Goal: Task Accomplishment & Management: Use online tool/utility

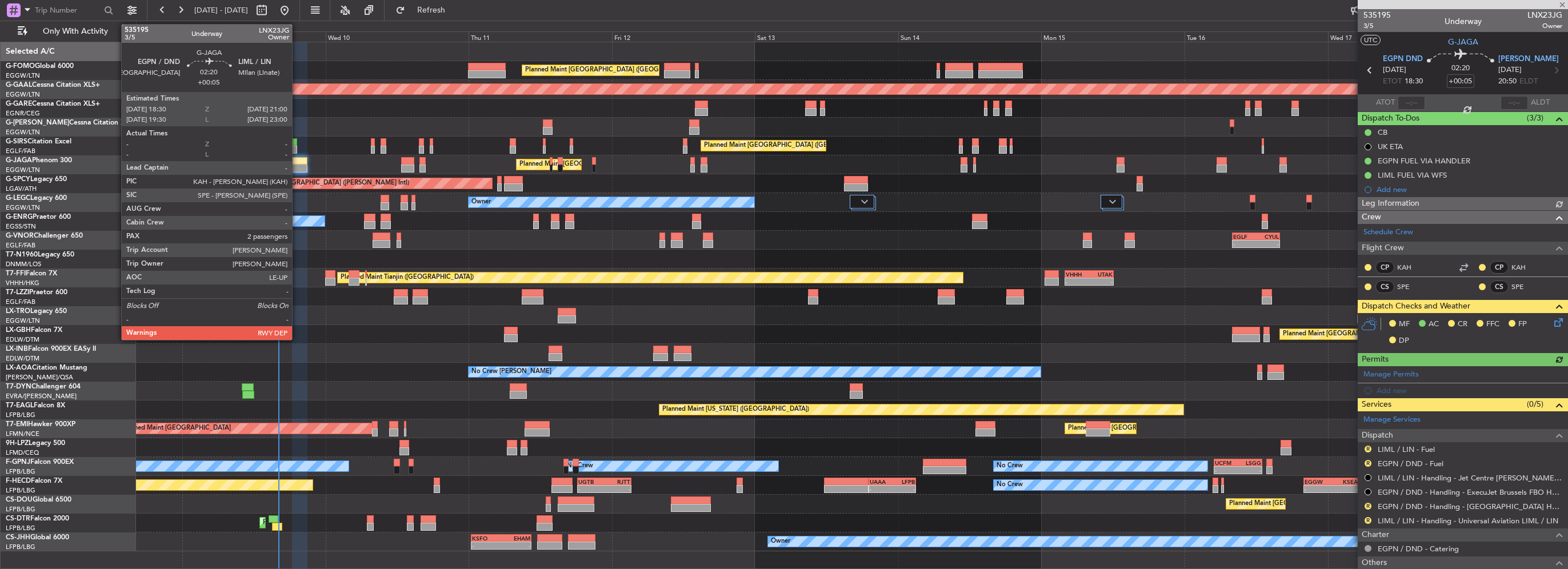
click at [297, 165] on div at bounding box center [299, 168] width 15 height 8
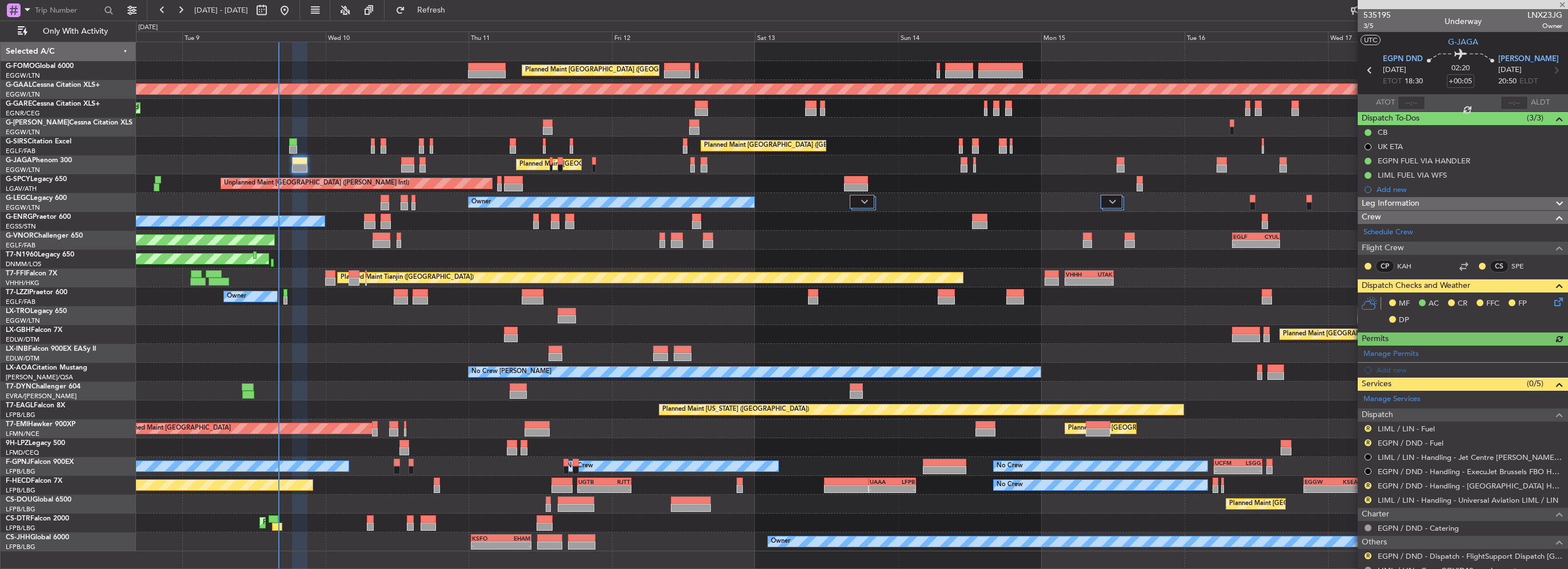
click at [1368, 424] on div "R" at bounding box center [1368, 429] width 9 height 9
click at [1368, 429] on button "R" at bounding box center [1368, 429] width 7 height 7
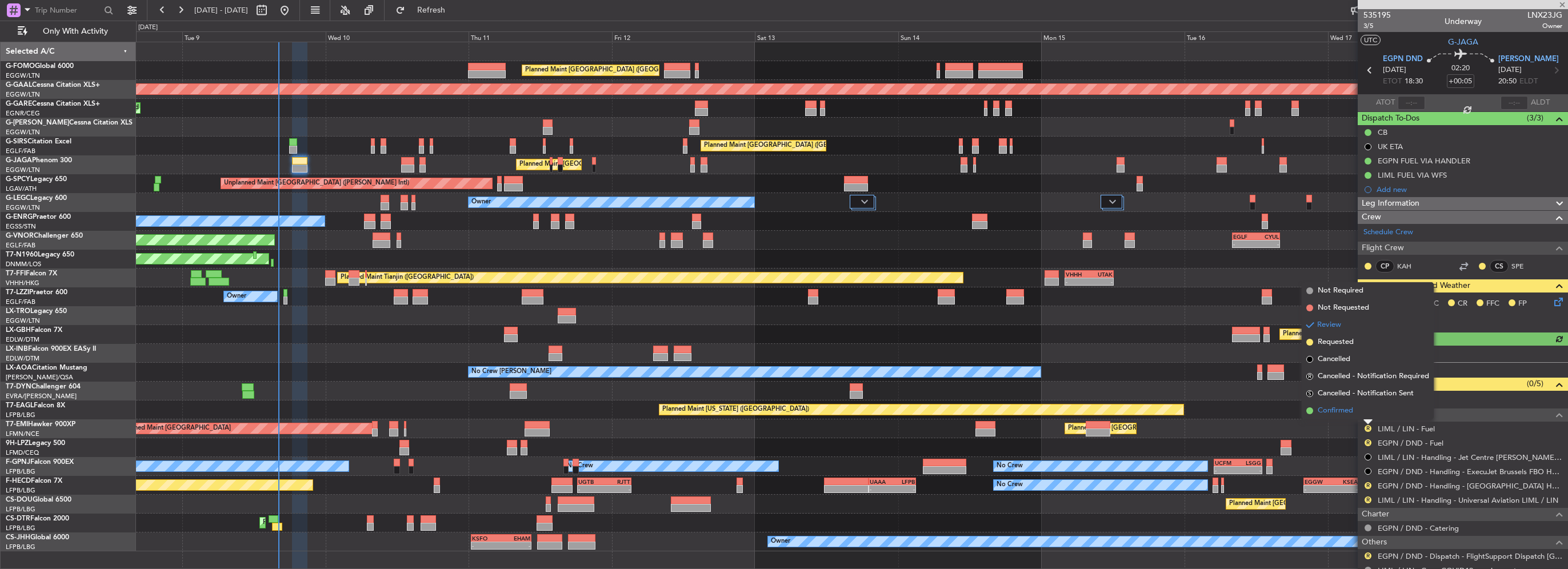
click at [1347, 411] on span "Confirmed" at bounding box center [1334, 411] width 35 height 11
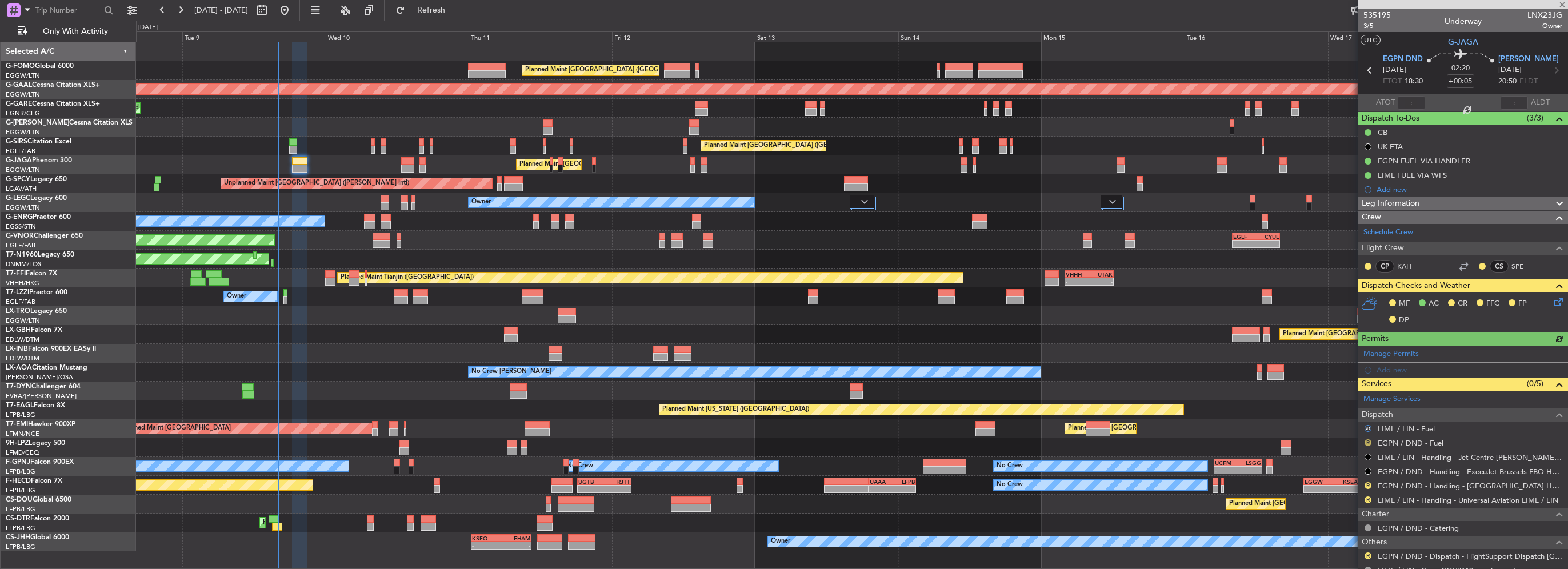
click at [1366, 440] on button "R" at bounding box center [1368, 443] width 7 height 7
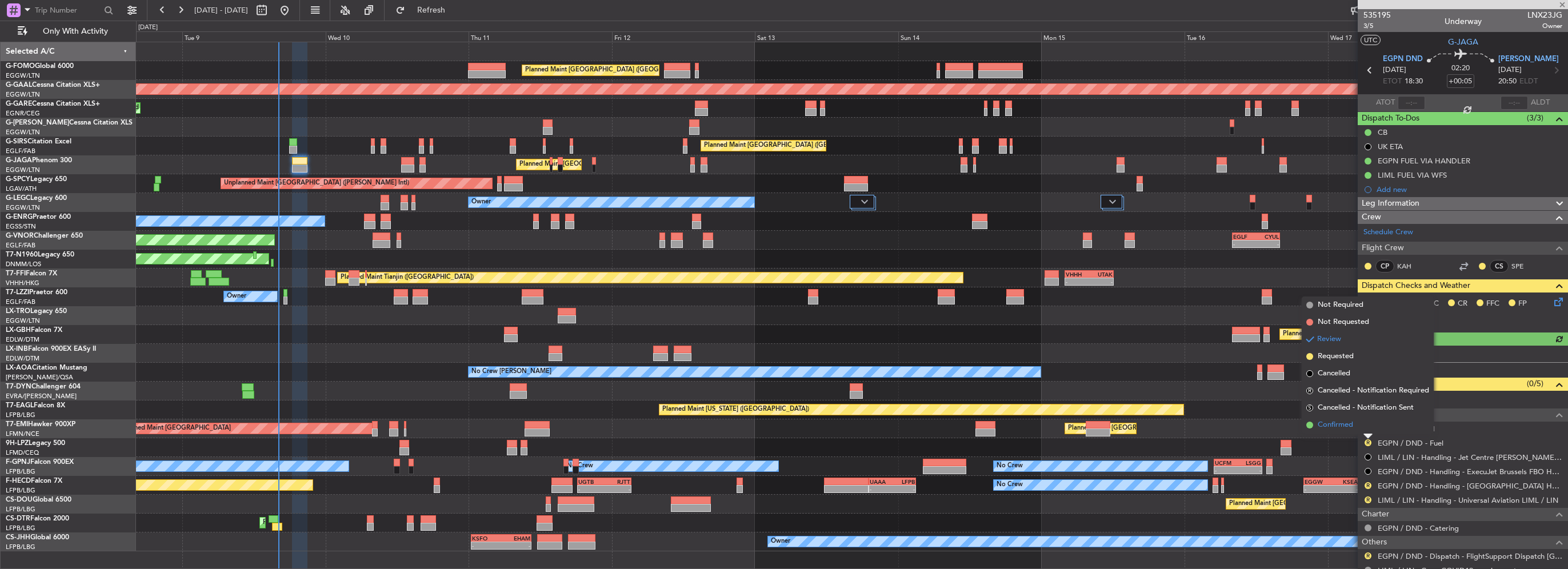
click at [1342, 427] on span "Confirmed" at bounding box center [1334, 425] width 35 height 11
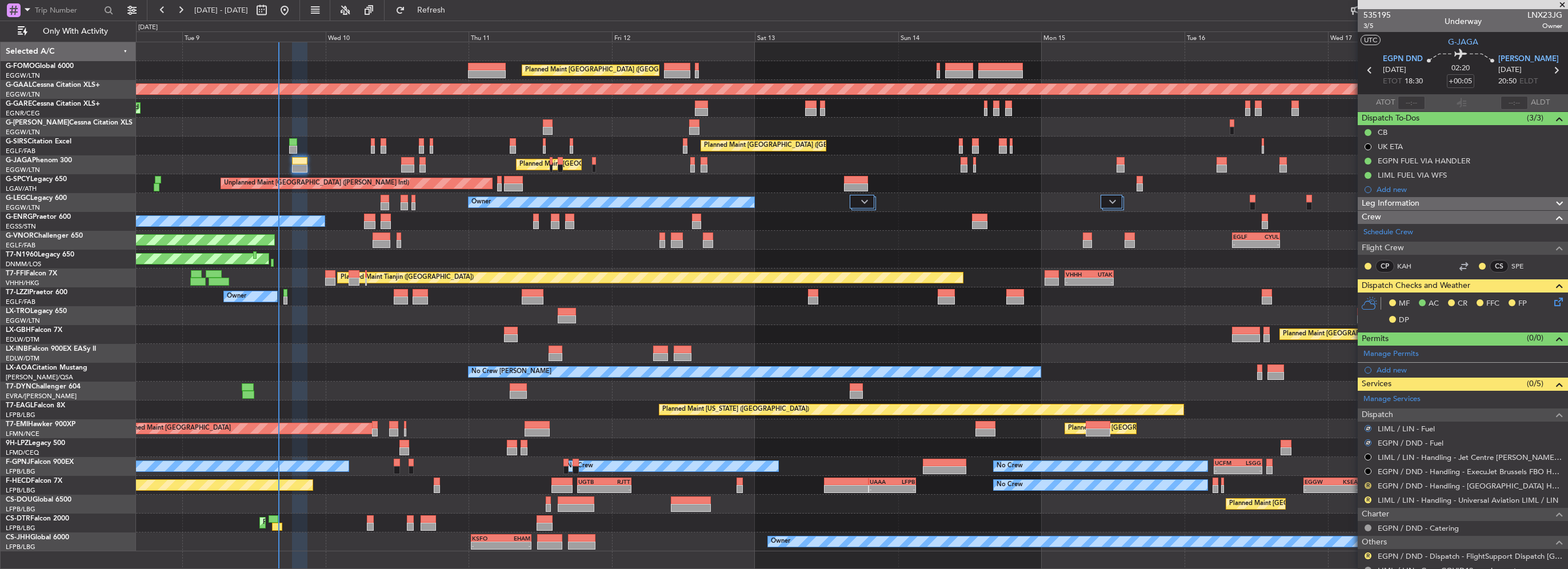
click at [1366, 486] on button "R" at bounding box center [1368, 486] width 7 height 7
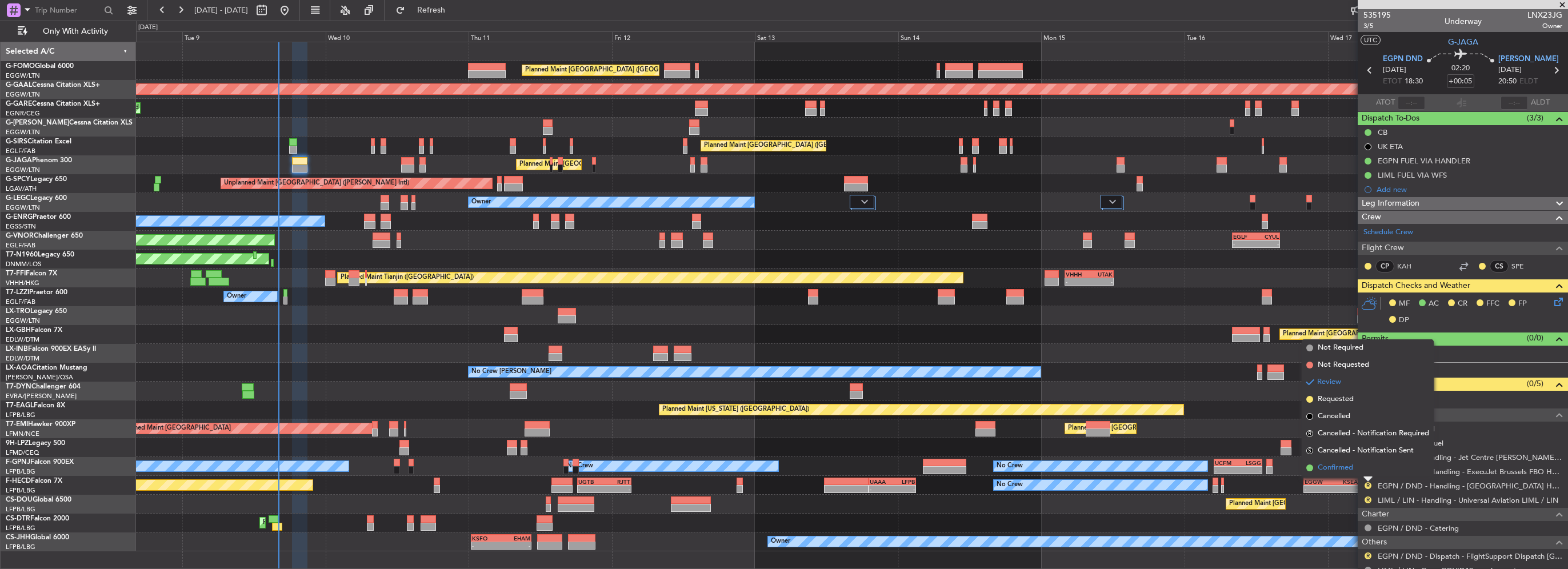
click at [1346, 464] on span "Confirmed" at bounding box center [1334, 468] width 35 height 11
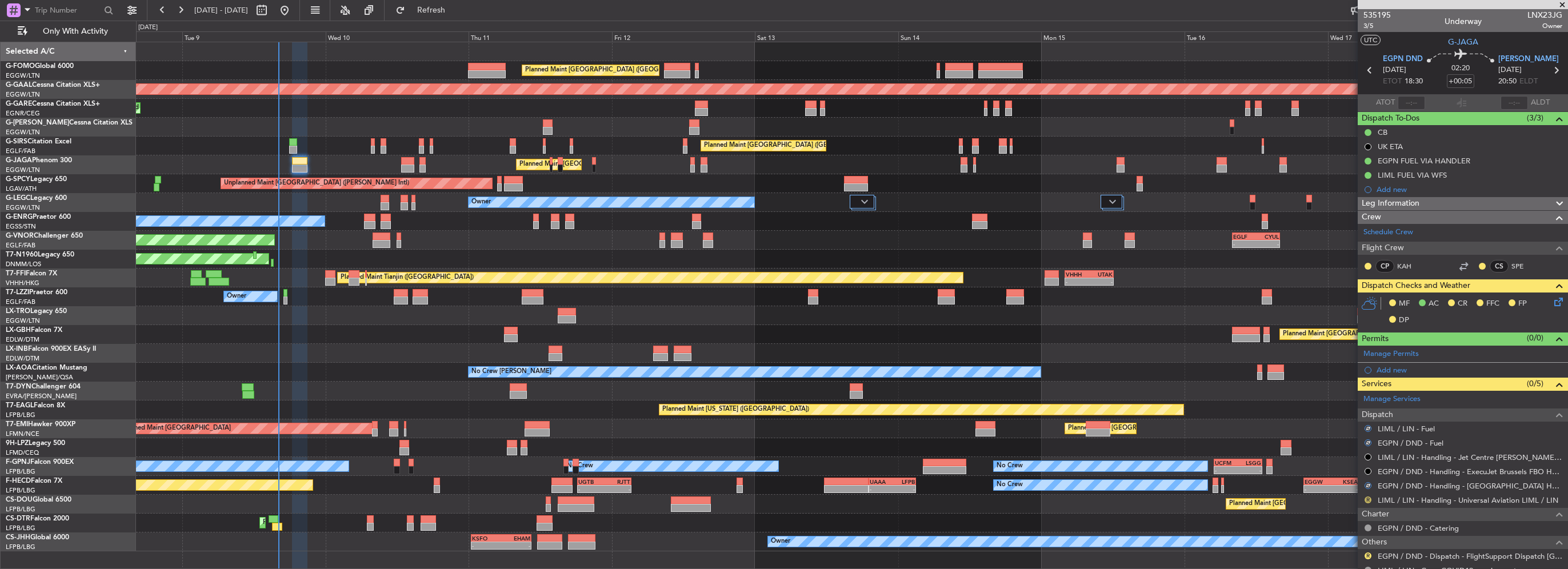
click at [1366, 502] on mat-tooltip-component "Review" at bounding box center [1368, 518] width 41 height 31
click at [1366, 498] on button "R" at bounding box center [1368, 500] width 7 height 7
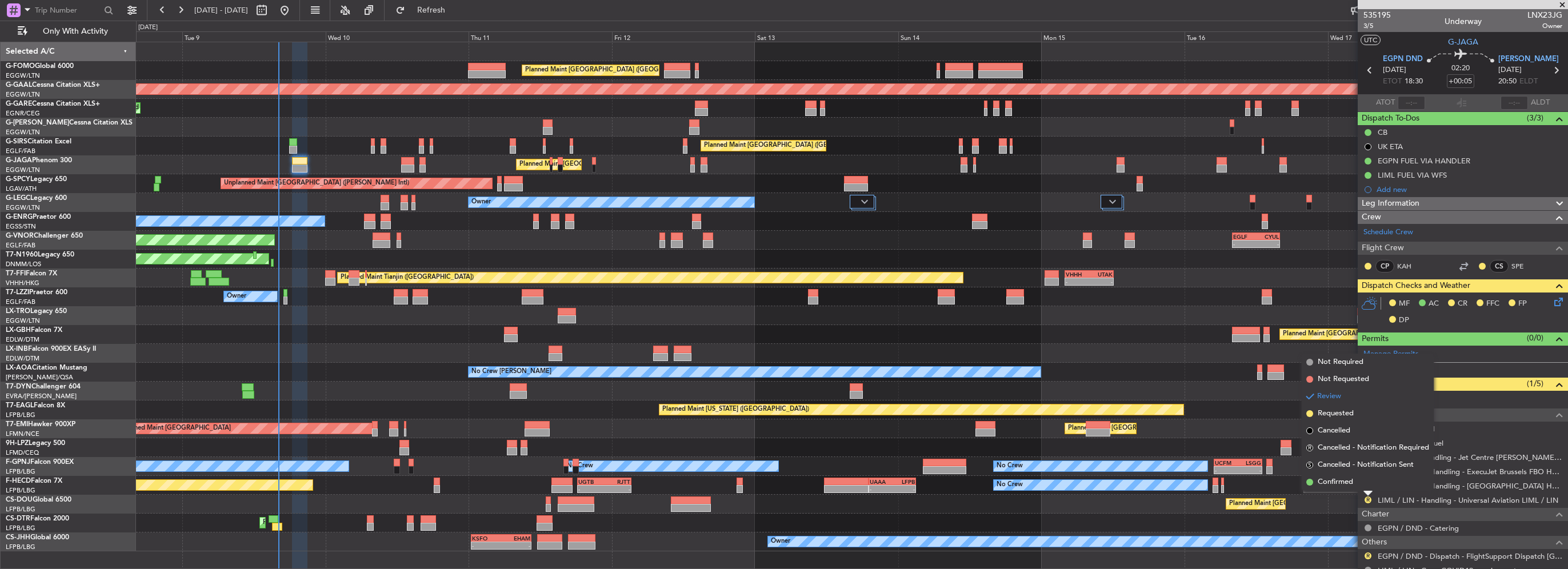
drag, startPoint x: 1346, startPoint y: 483, endPoint x: 1349, endPoint y: 488, distance: 5.8
click at [1346, 484] on span "Confirmed" at bounding box center [1334, 482] width 35 height 11
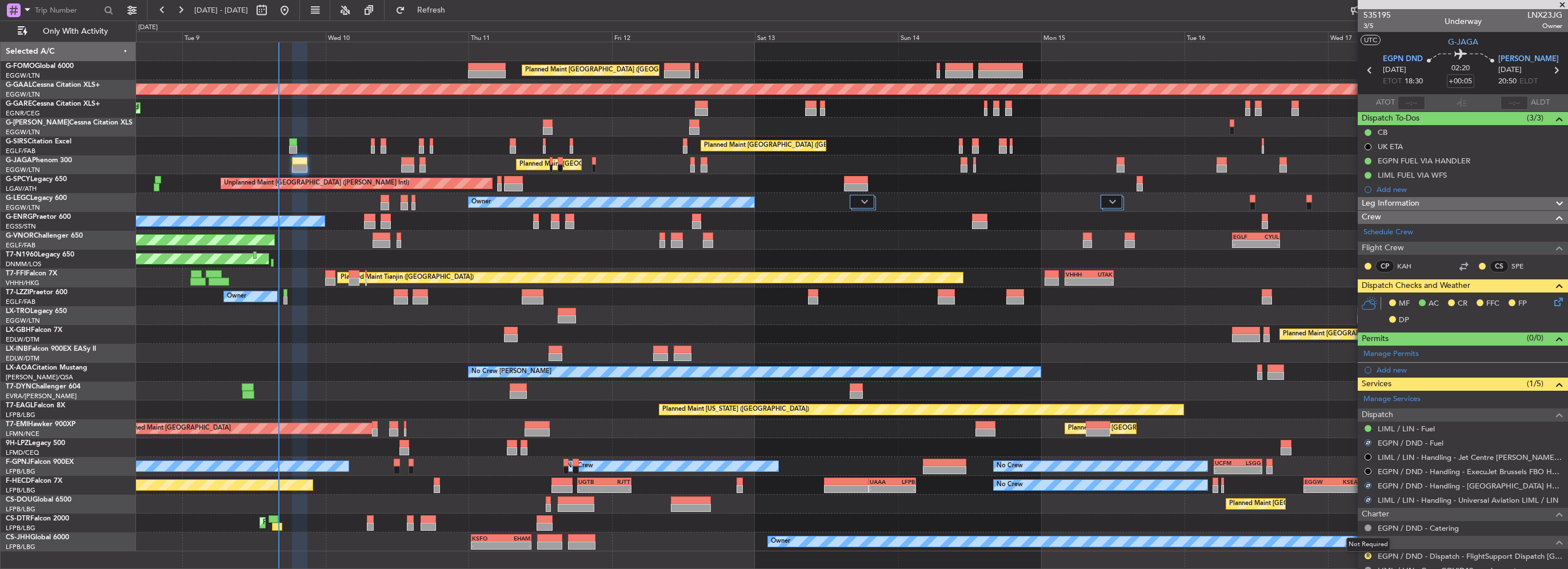
click at [1368, 553] on mat-tooltip-component "Not Required" at bounding box center [1368, 545] width 60 height 31
click at [1366, 554] on button "R" at bounding box center [1368, 556] width 7 height 7
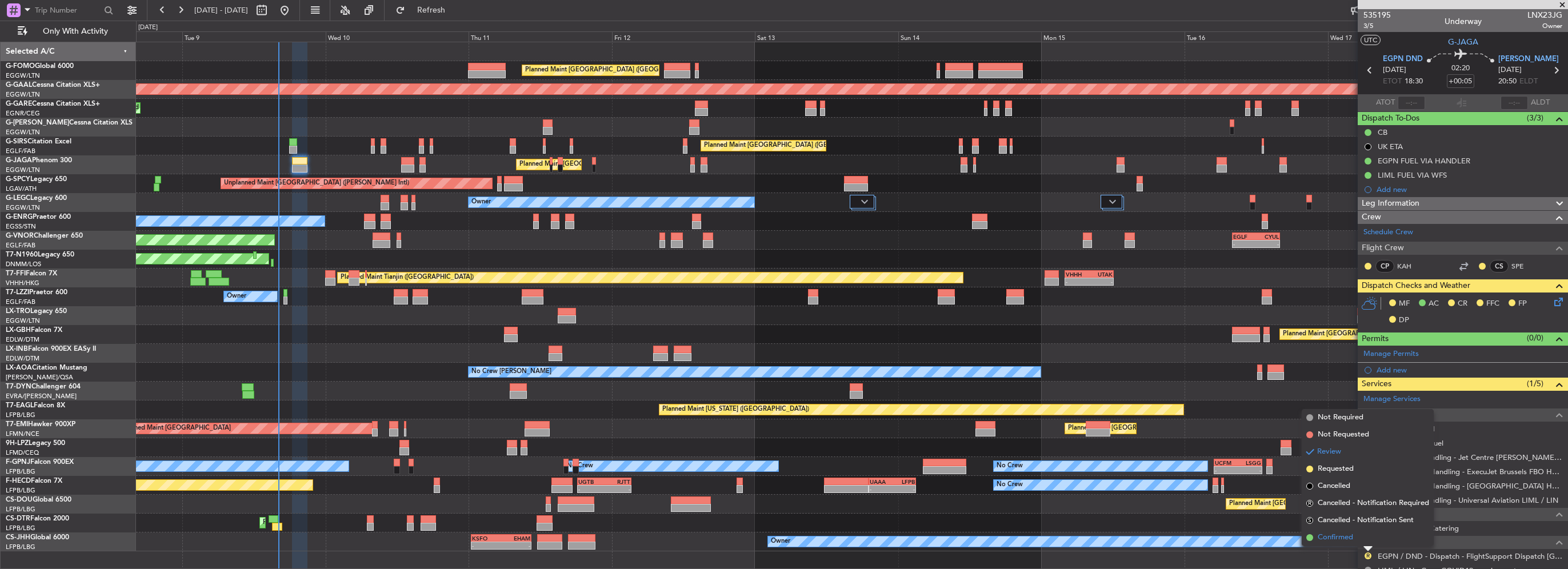
click at [1344, 536] on span "Confirmed" at bounding box center [1334, 538] width 35 height 11
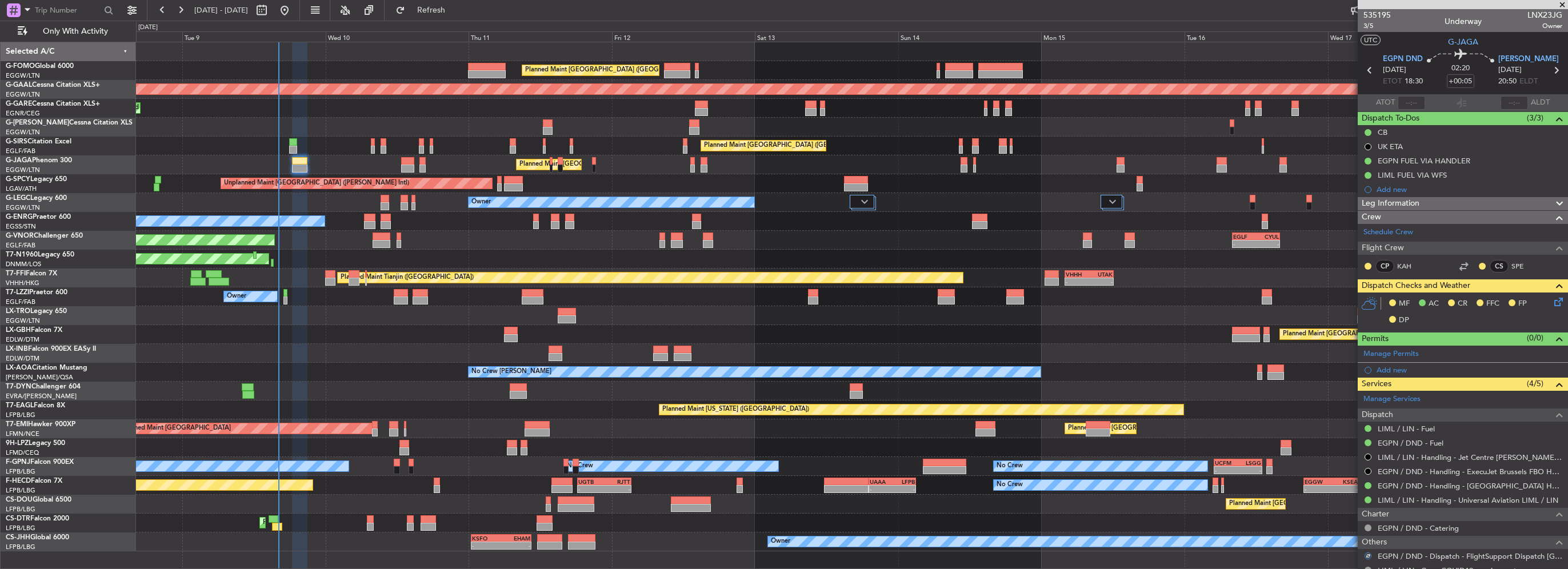
click at [1551, 300] on icon at bounding box center [1556, 300] width 9 height 9
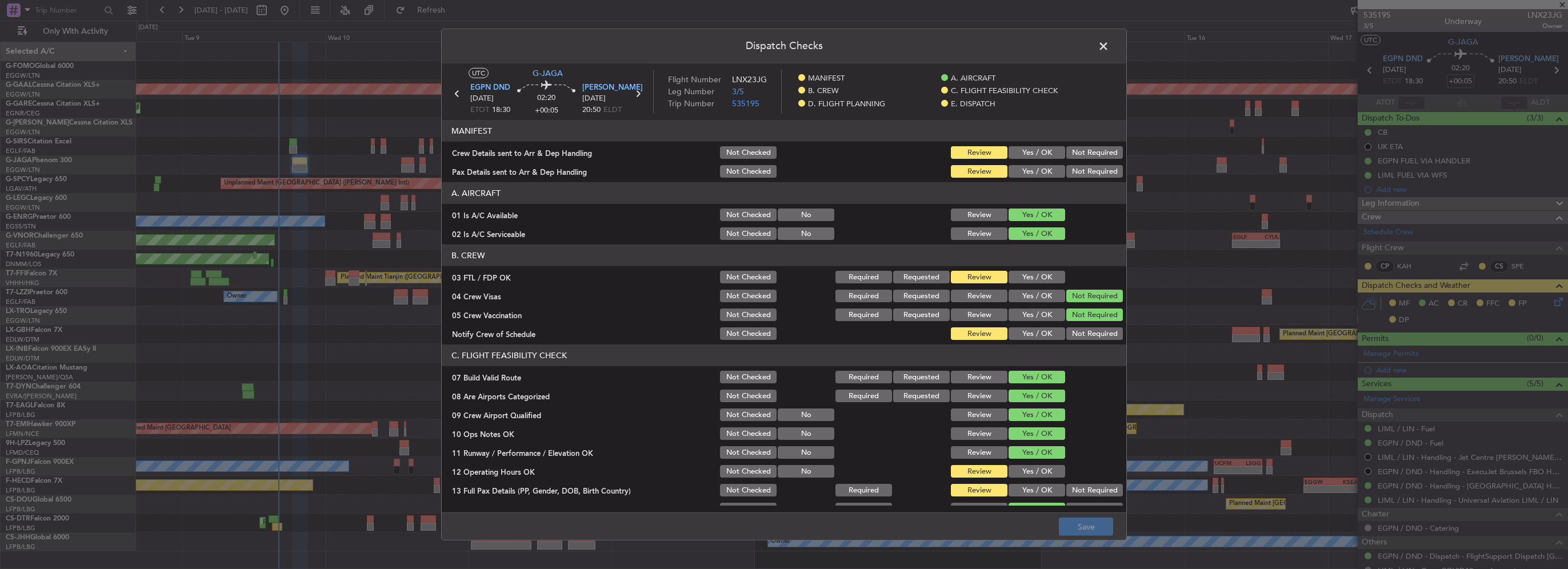
click at [1033, 150] on button "Yes / OK" at bounding box center [1036, 152] width 57 height 13
click at [1031, 174] on button "Yes / OK" at bounding box center [1036, 171] width 57 height 13
click at [1035, 276] on button "Yes / OK" at bounding box center [1036, 277] width 57 height 13
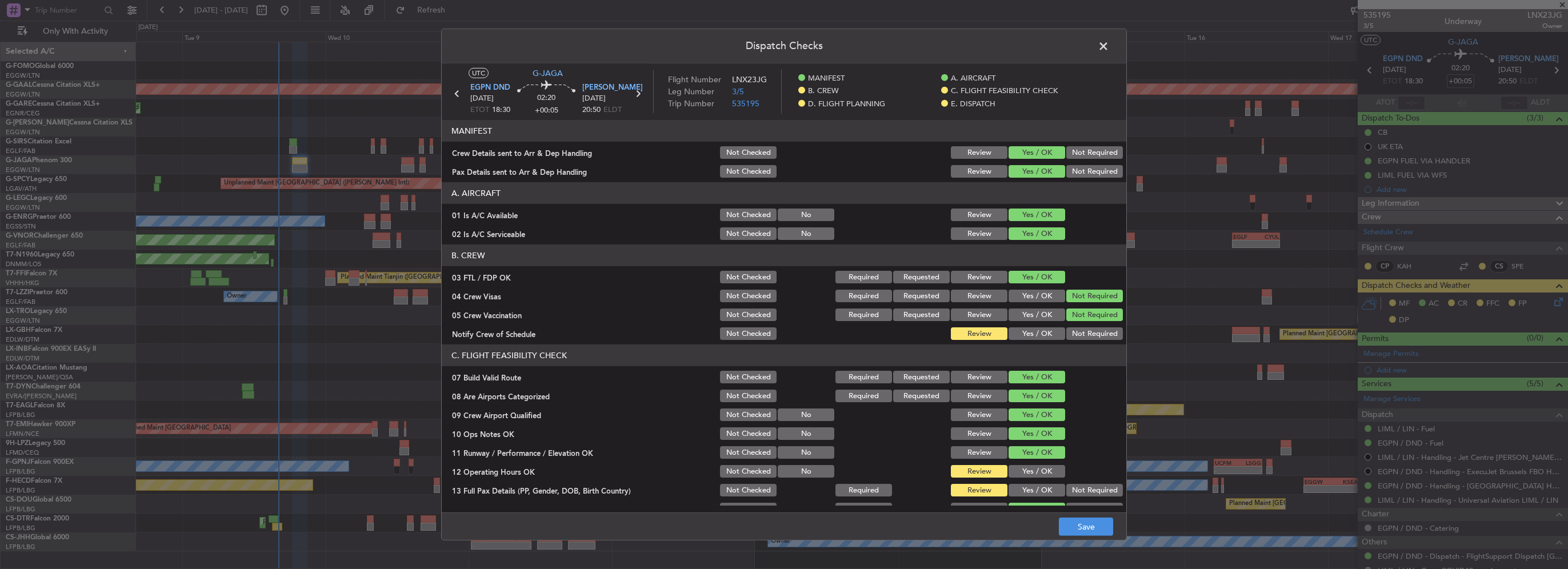
click at [1028, 331] on button "Yes / OK" at bounding box center [1036, 333] width 57 height 13
click at [1034, 473] on button "Yes / OK" at bounding box center [1036, 471] width 57 height 13
drag, startPoint x: 1032, startPoint y: 489, endPoint x: 1030, endPoint y: 480, distance: 9.2
click at [1031, 488] on button "Yes / OK" at bounding box center [1036, 490] width 57 height 13
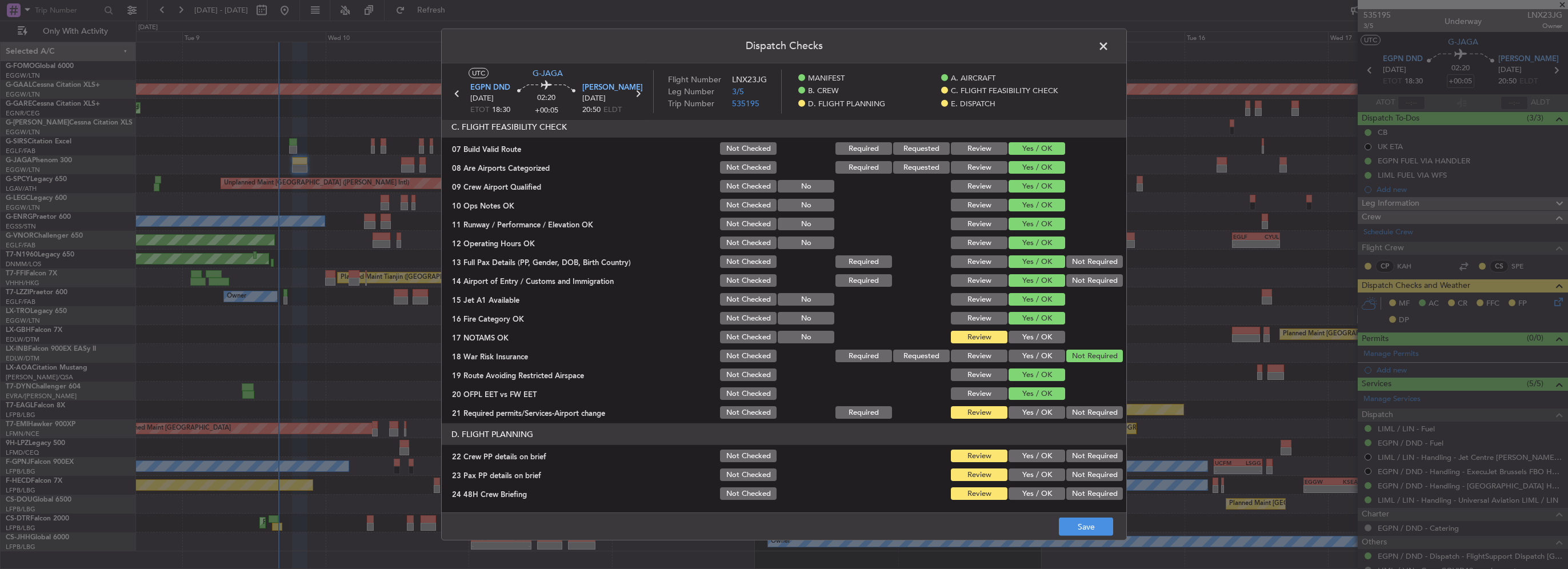
click at [1034, 344] on div "Yes / OK" at bounding box center [1035, 337] width 58 height 16
click at [1035, 341] on button "Yes / OK" at bounding box center [1036, 337] width 57 height 13
click at [1038, 419] on div "Yes / OK" at bounding box center [1035, 413] width 58 height 16
click at [1038, 411] on button "Yes / OK" at bounding box center [1036, 413] width 57 height 13
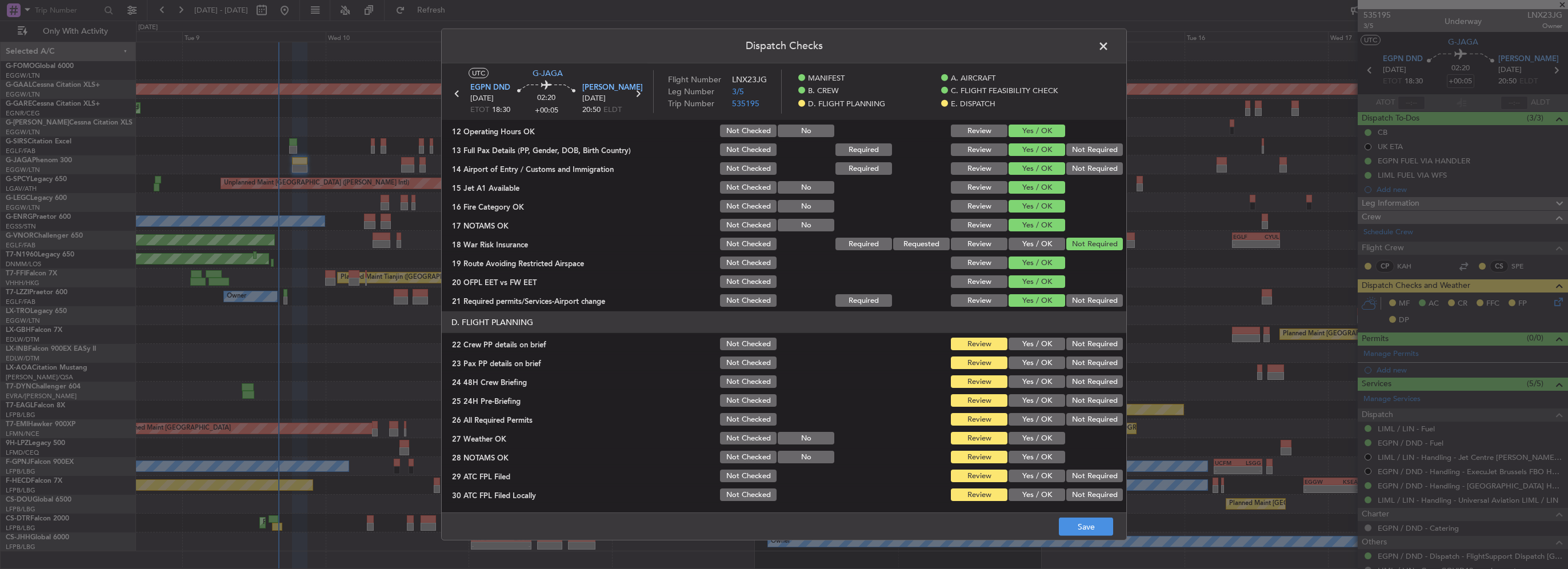
scroll to position [400, 0]
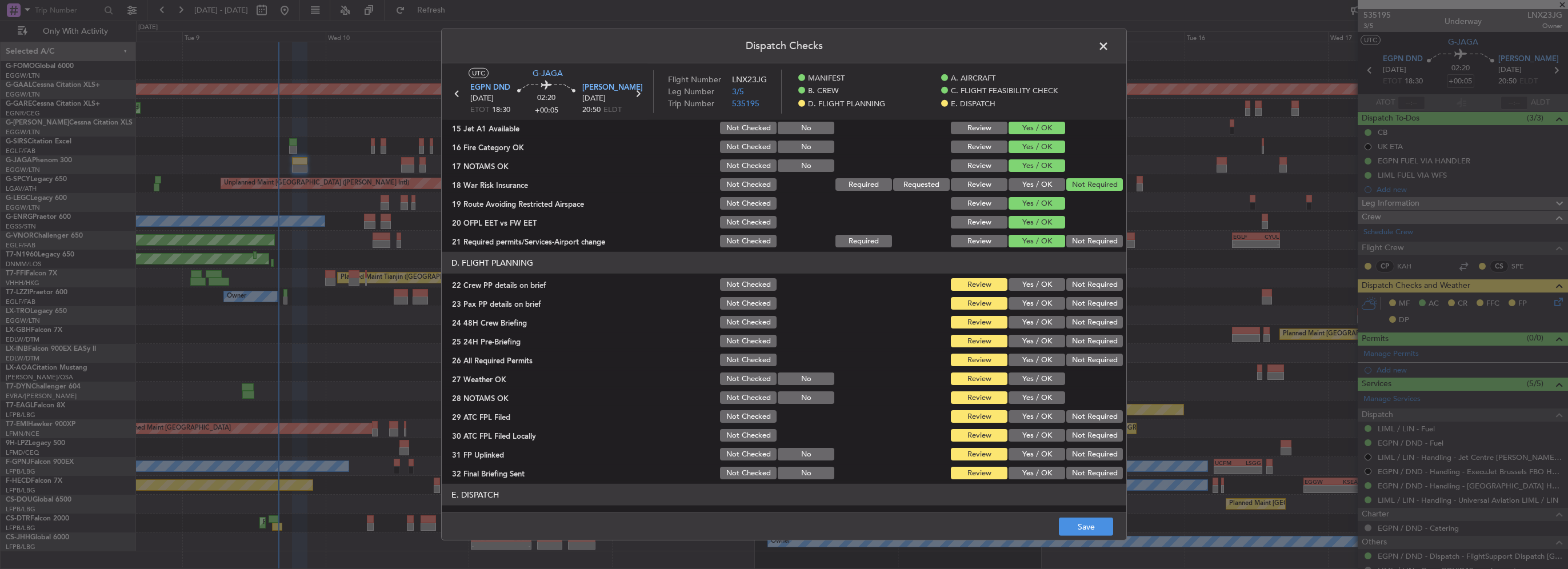
click at [1030, 285] on button "Yes / OK" at bounding box center [1036, 284] width 57 height 13
click at [1036, 299] on button "Yes / OK" at bounding box center [1036, 303] width 57 height 13
click at [1070, 324] on button "Not Required" at bounding box center [1094, 322] width 57 height 13
click at [1028, 327] on button "Yes / OK" at bounding box center [1036, 322] width 57 height 13
drag, startPoint x: 1072, startPoint y: 343, endPoint x: 1054, endPoint y: 359, distance: 24.1
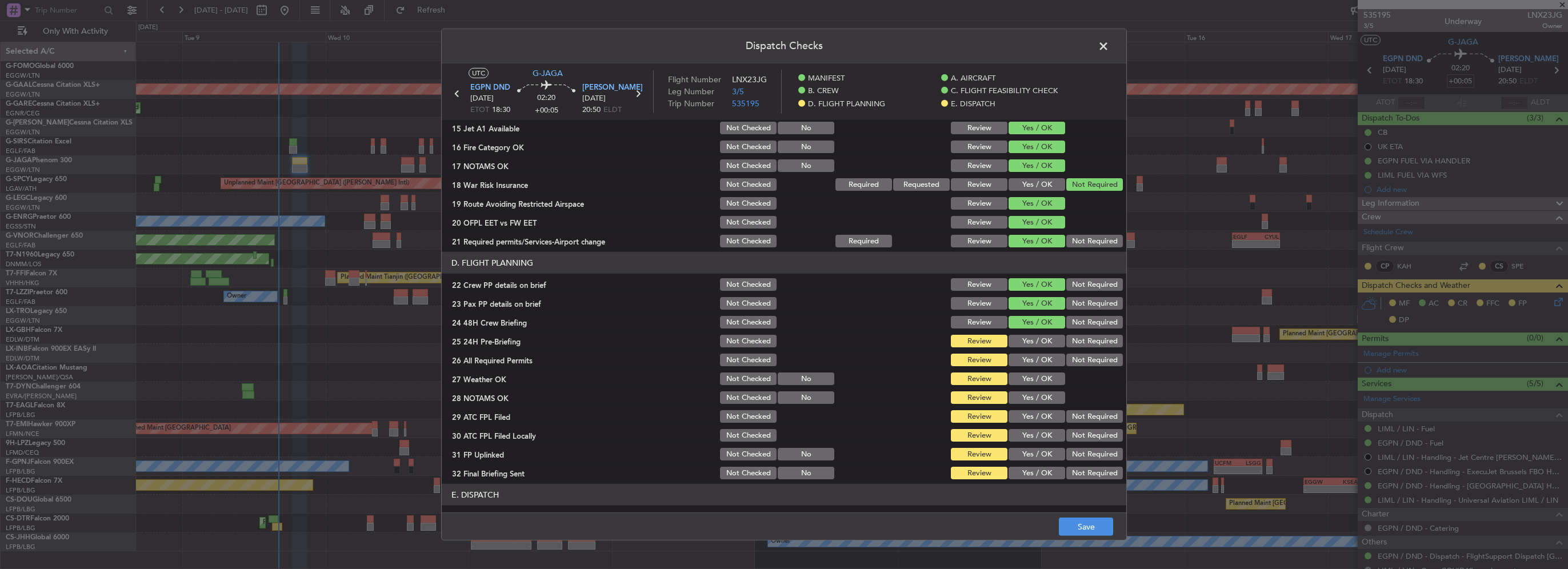
click at [1072, 343] on button "Not Required" at bounding box center [1094, 341] width 57 height 13
click at [1040, 364] on button "Yes / OK" at bounding box center [1036, 360] width 57 height 13
click at [1037, 379] on button "Yes / OK" at bounding box center [1036, 379] width 57 height 13
drag, startPoint x: 1035, startPoint y: 404, endPoint x: 1038, endPoint y: 416, distance: 12.4
click at [1034, 405] on div "Yes / OK" at bounding box center [1035, 398] width 58 height 16
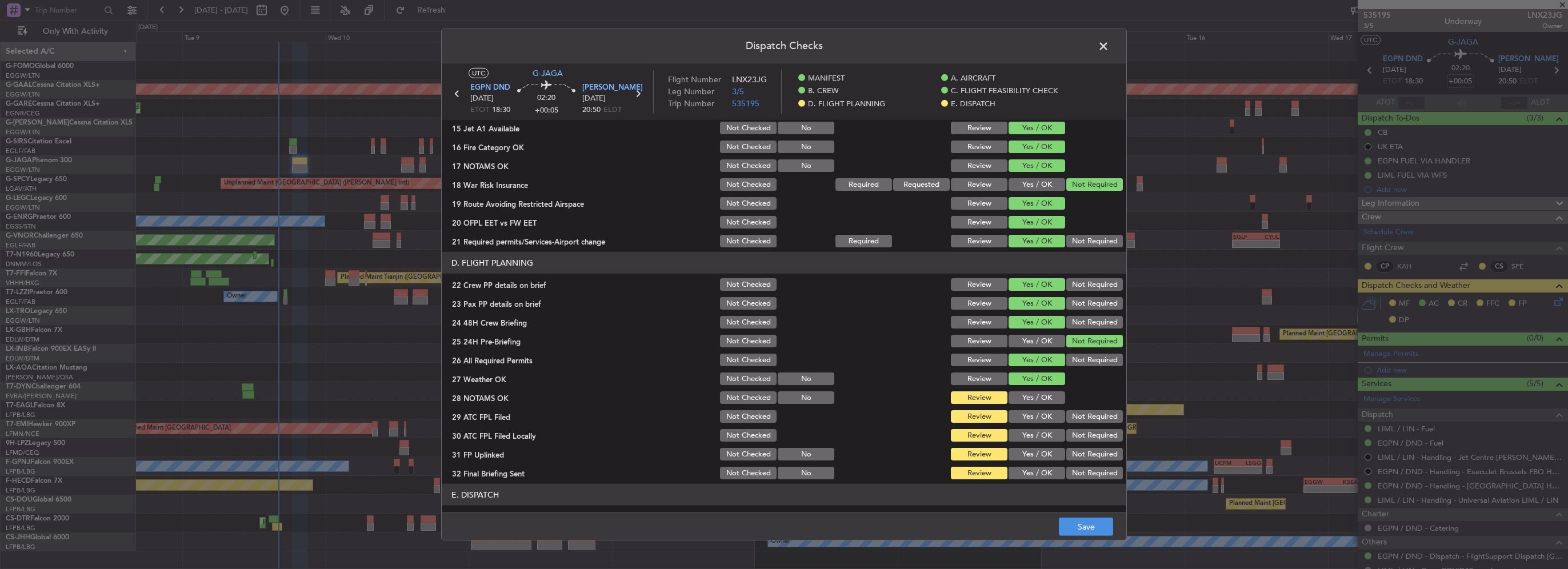
click at [1038, 426] on section "D. FLIGHT PLANNING 22 Crew PP details on brief Not Checked Review Yes / OK Not …" at bounding box center [784, 367] width 685 height 229
click at [1040, 400] on button "Yes / OK" at bounding box center [1036, 397] width 57 height 13
click at [1042, 414] on button "Yes / OK" at bounding box center [1036, 417] width 57 height 13
click at [1074, 431] on button "Not Required" at bounding box center [1094, 435] width 57 height 13
click at [1044, 453] on button "Yes / OK" at bounding box center [1036, 454] width 57 height 13
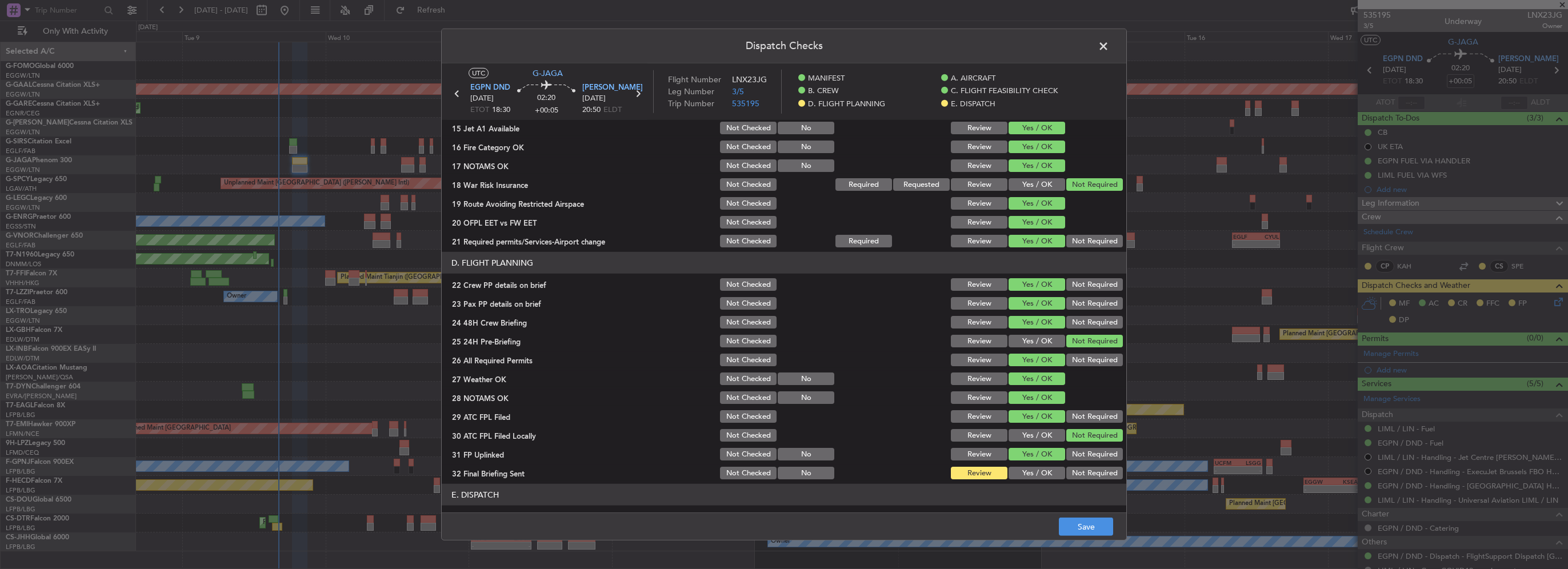
click at [1079, 468] on button "Not Required" at bounding box center [1094, 473] width 57 height 13
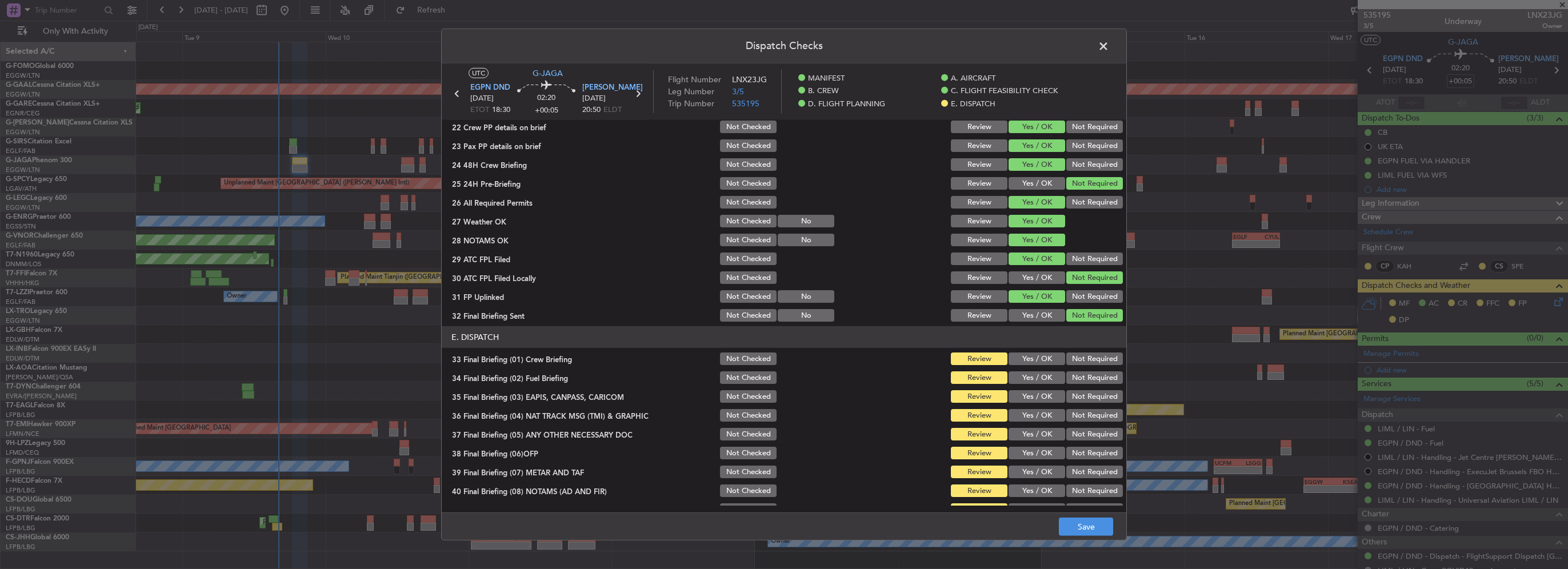
scroll to position [629, 0]
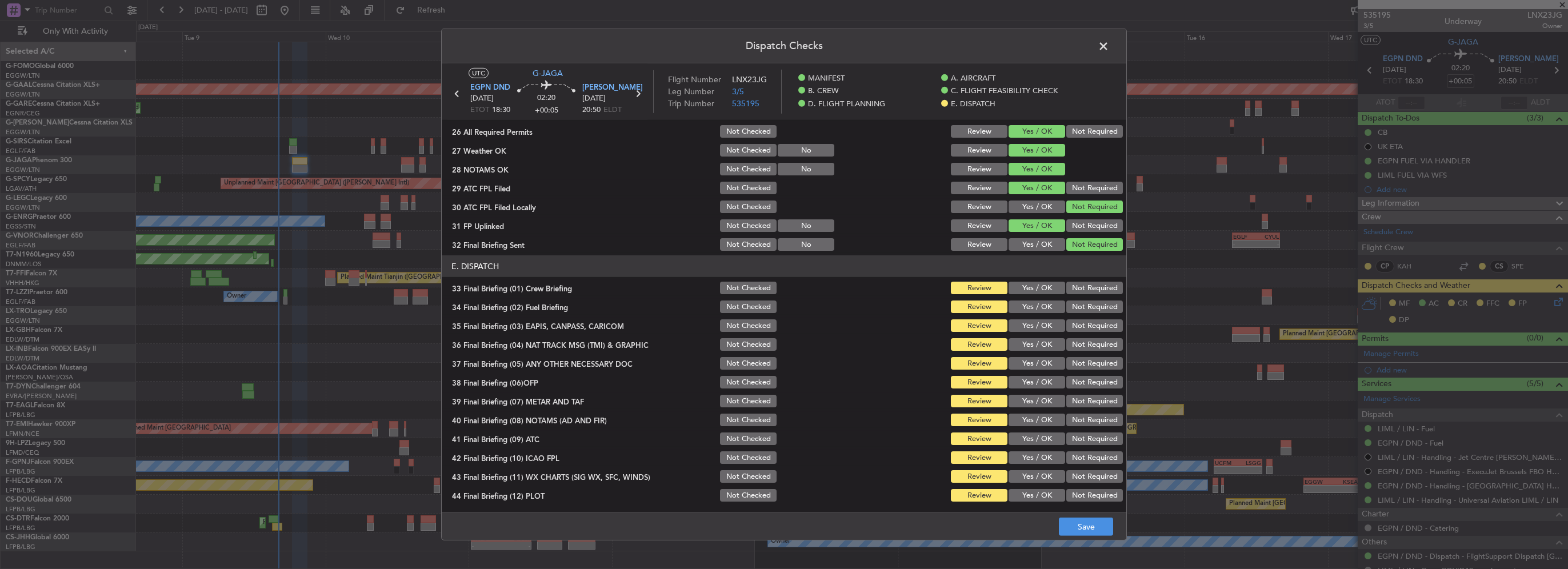
click at [1042, 287] on button "Yes / OK" at bounding box center [1036, 287] width 57 height 13
click at [1040, 303] on button "Yes / OK" at bounding box center [1036, 307] width 57 height 13
click at [1081, 327] on button "Not Required" at bounding box center [1094, 325] width 57 height 13
click at [1082, 343] on button "Not Required" at bounding box center [1094, 344] width 57 height 13
click at [1038, 365] on button "Yes / OK" at bounding box center [1036, 363] width 57 height 13
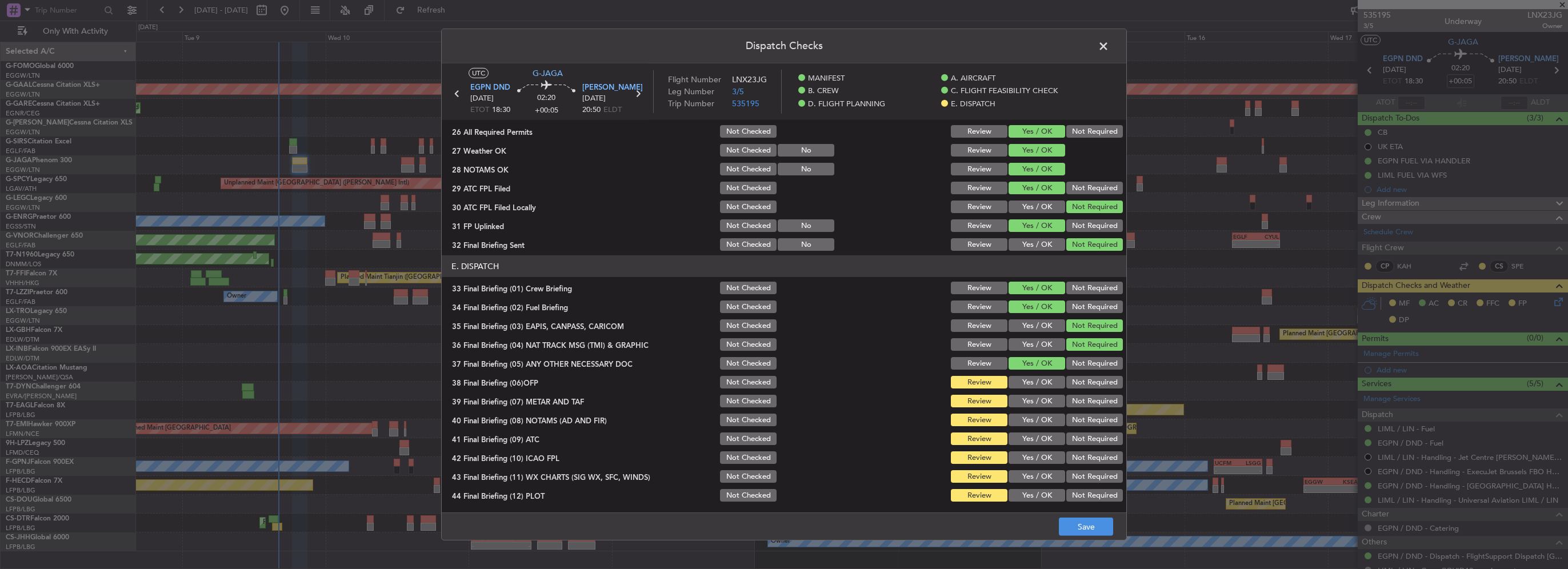
drag, startPoint x: 1038, startPoint y: 383, endPoint x: 1042, endPoint y: 400, distance: 17.5
click at [1038, 383] on button "Yes / OK" at bounding box center [1036, 382] width 57 height 13
click at [1040, 403] on button "Yes / OK" at bounding box center [1036, 401] width 57 height 13
drag, startPoint x: 1040, startPoint y: 423, endPoint x: 1042, endPoint y: 439, distance: 16.1
click at [1040, 423] on button "Yes / OK" at bounding box center [1036, 420] width 57 height 13
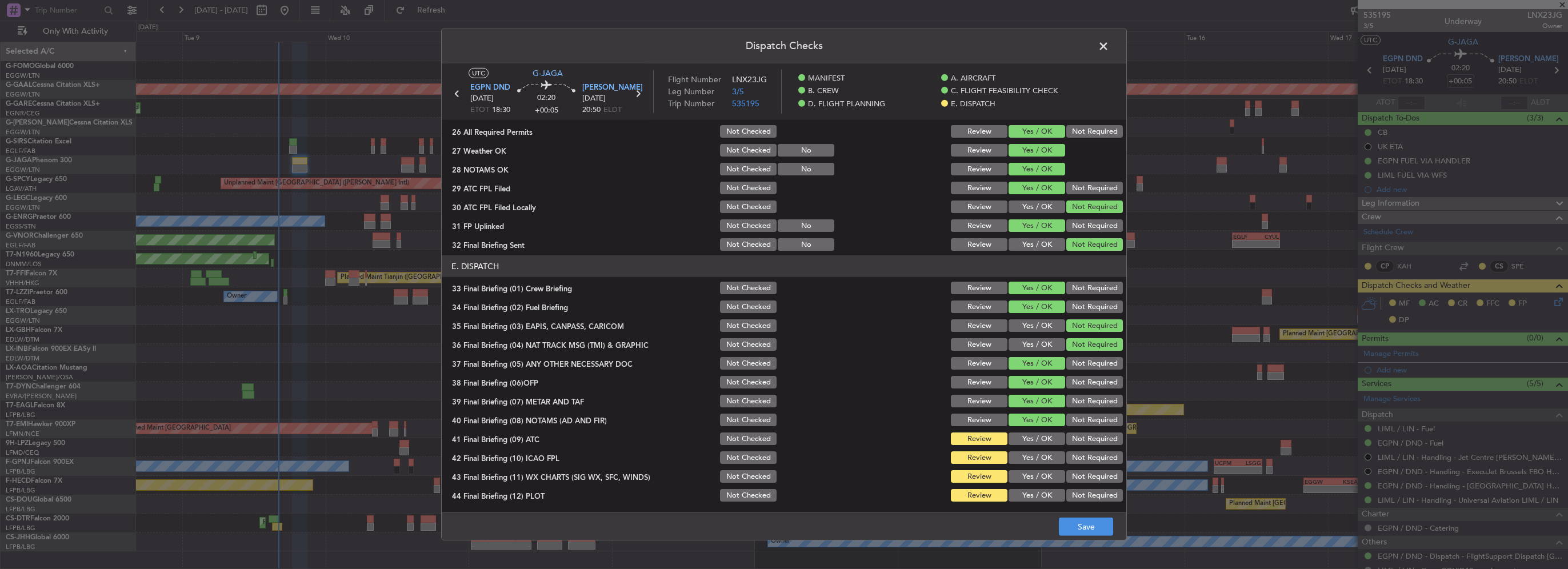
drag, startPoint x: 1042, startPoint y: 439, endPoint x: 1043, endPoint y: 455, distance: 16.0
click at [1042, 440] on button "Yes / OK" at bounding box center [1036, 439] width 57 height 13
click at [1043, 457] on button "Yes / OK" at bounding box center [1036, 457] width 57 height 13
drag, startPoint x: 1042, startPoint y: 474, endPoint x: 1039, endPoint y: 487, distance: 13.3
click at [1040, 478] on button "Yes / OK" at bounding box center [1036, 476] width 57 height 13
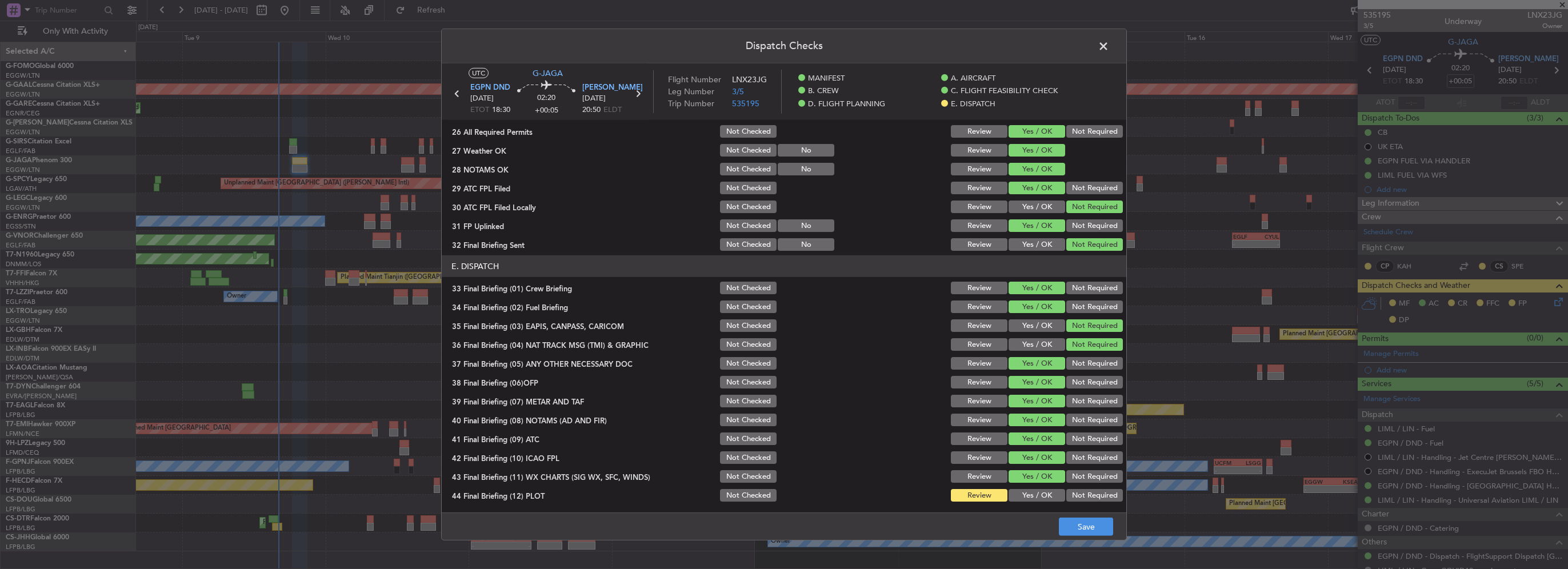
click at [1036, 494] on button "Yes / OK" at bounding box center [1036, 495] width 57 height 13
click at [1078, 530] on button "Save" at bounding box center [1086, 526] width 55 height 18
drag, startPoint x: 1104, startPoint y: 46, endPoint x: 1015, endPoint y: 61, distance: 90.3
click at [1109, 46] on span at bounding box center [1109, 49] width 0 height 23
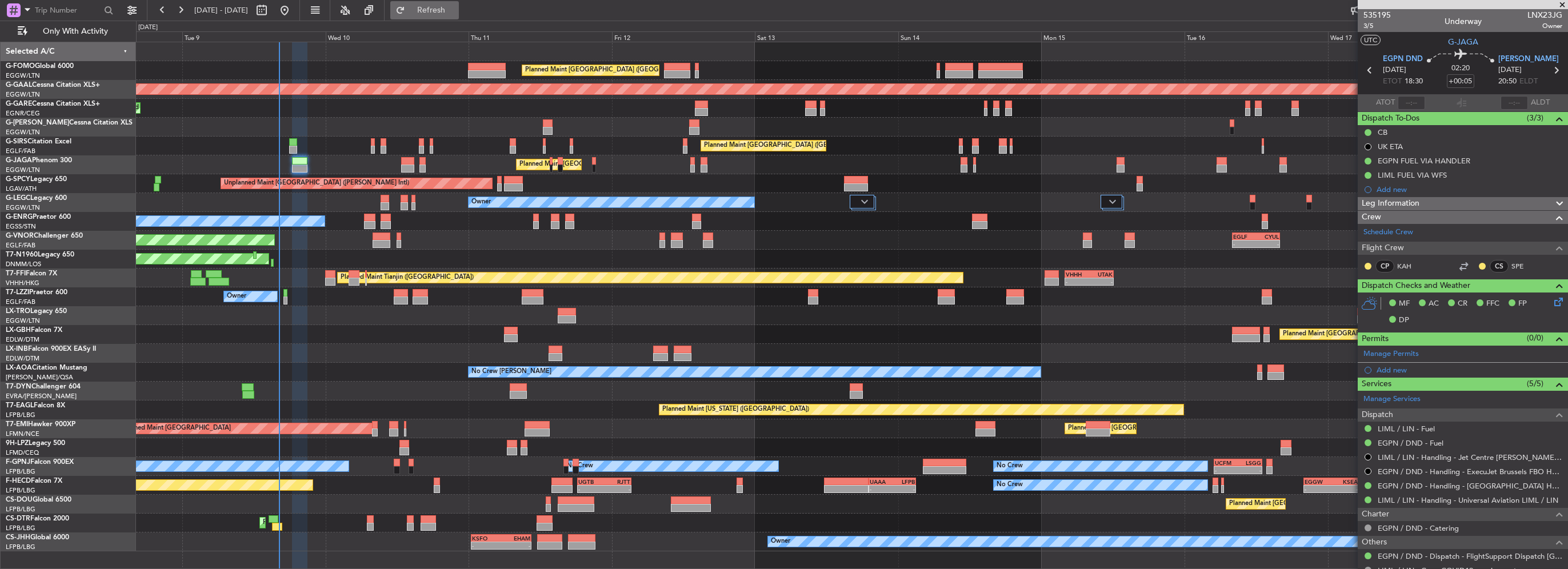
click at [455, 12] on span "Refresh" at bounding box center [431, 10] width 48 height 8
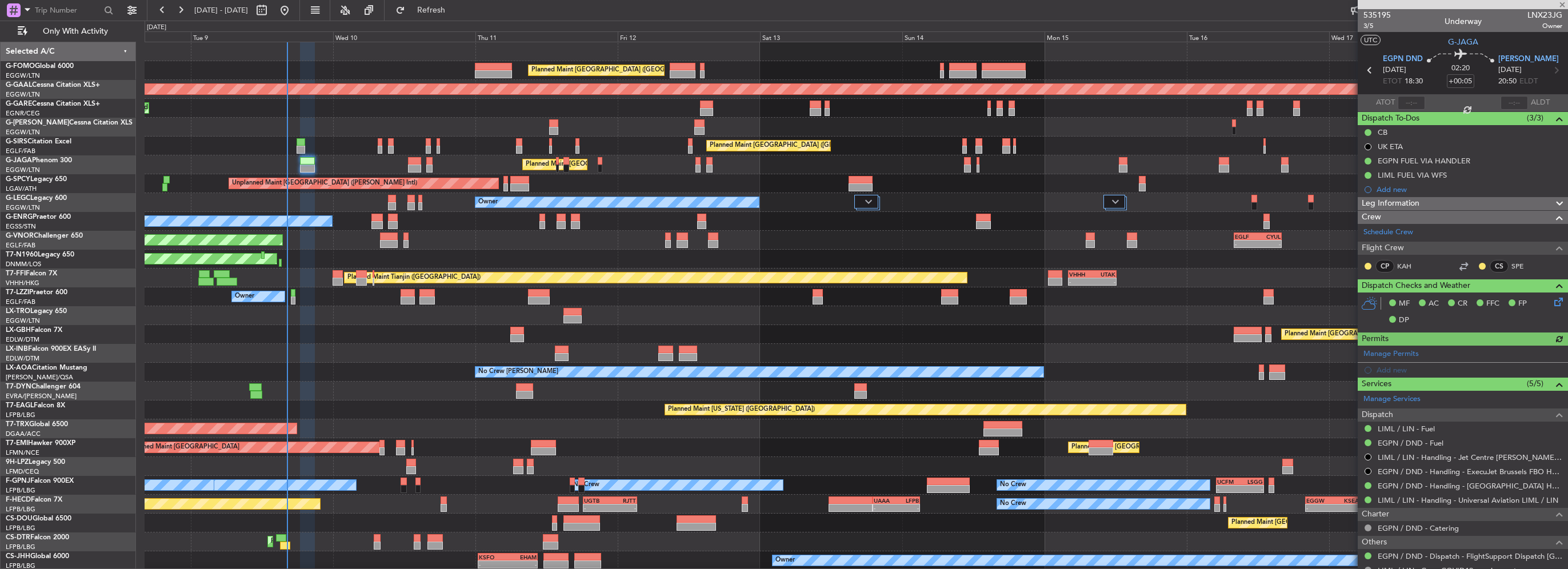
scroll to position [0, 0]
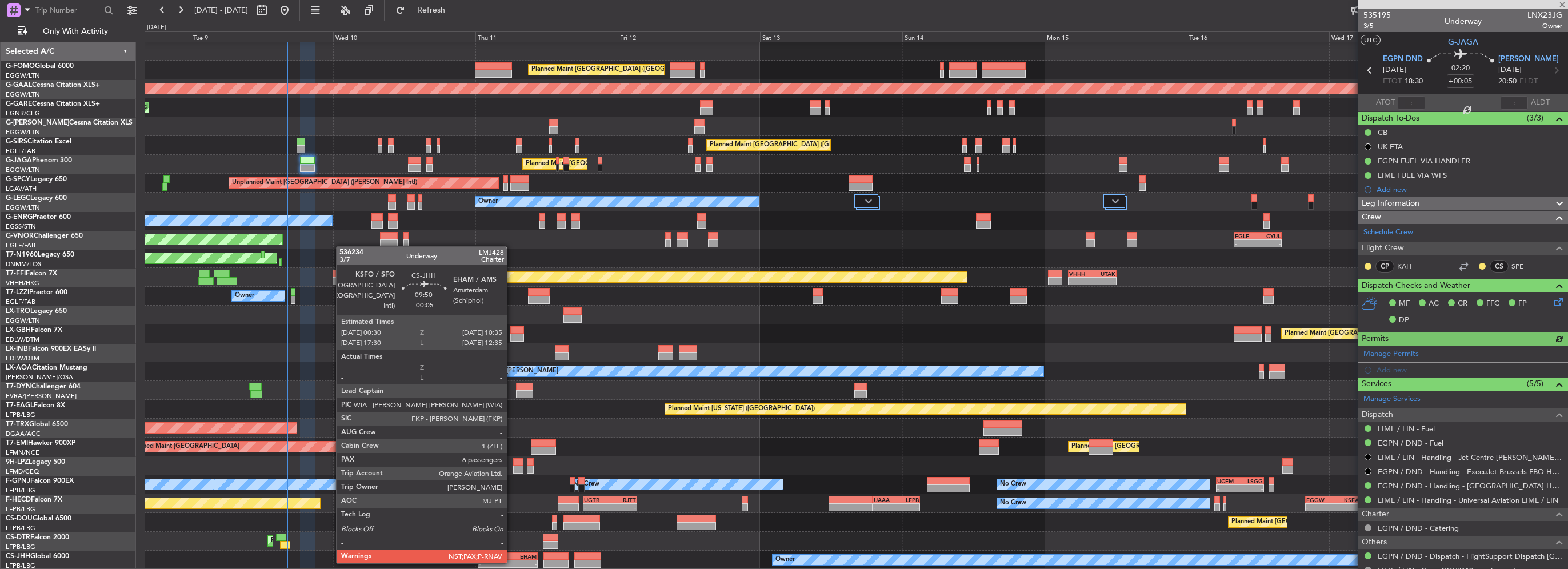
click at [512, 562] on div "-" at bounding box center [522, 564] width 29 height 7
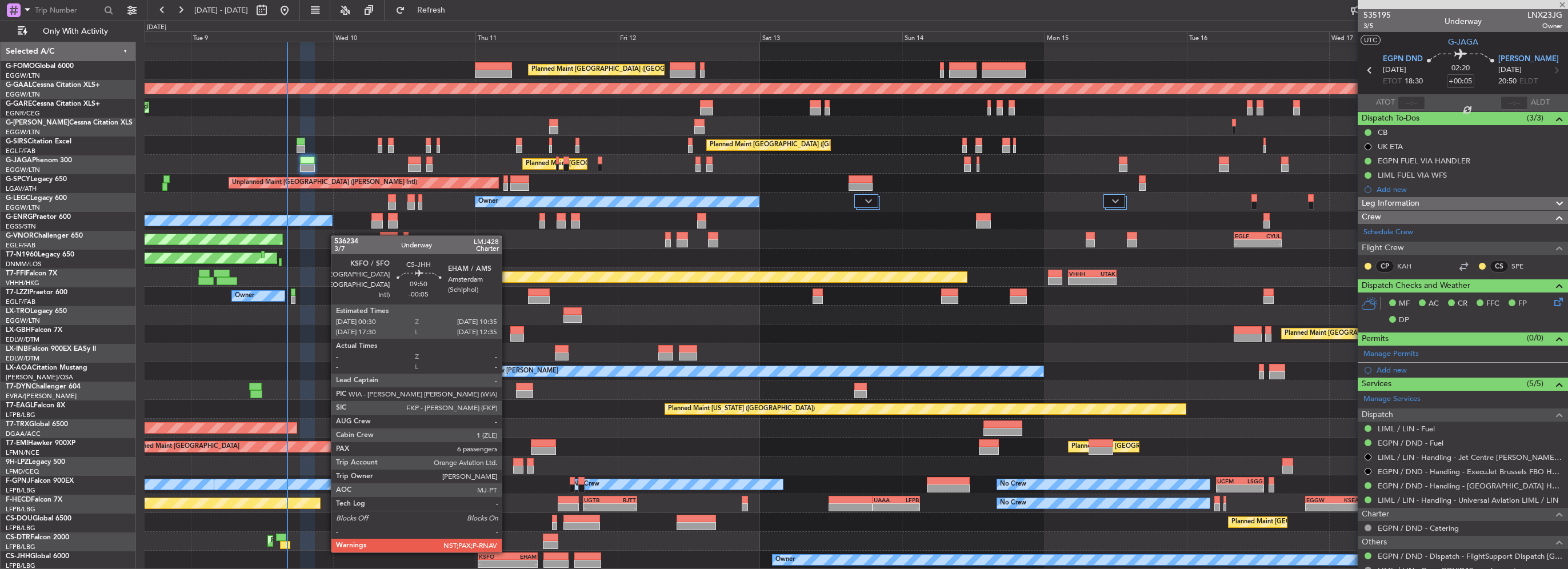
type input "-00:05"
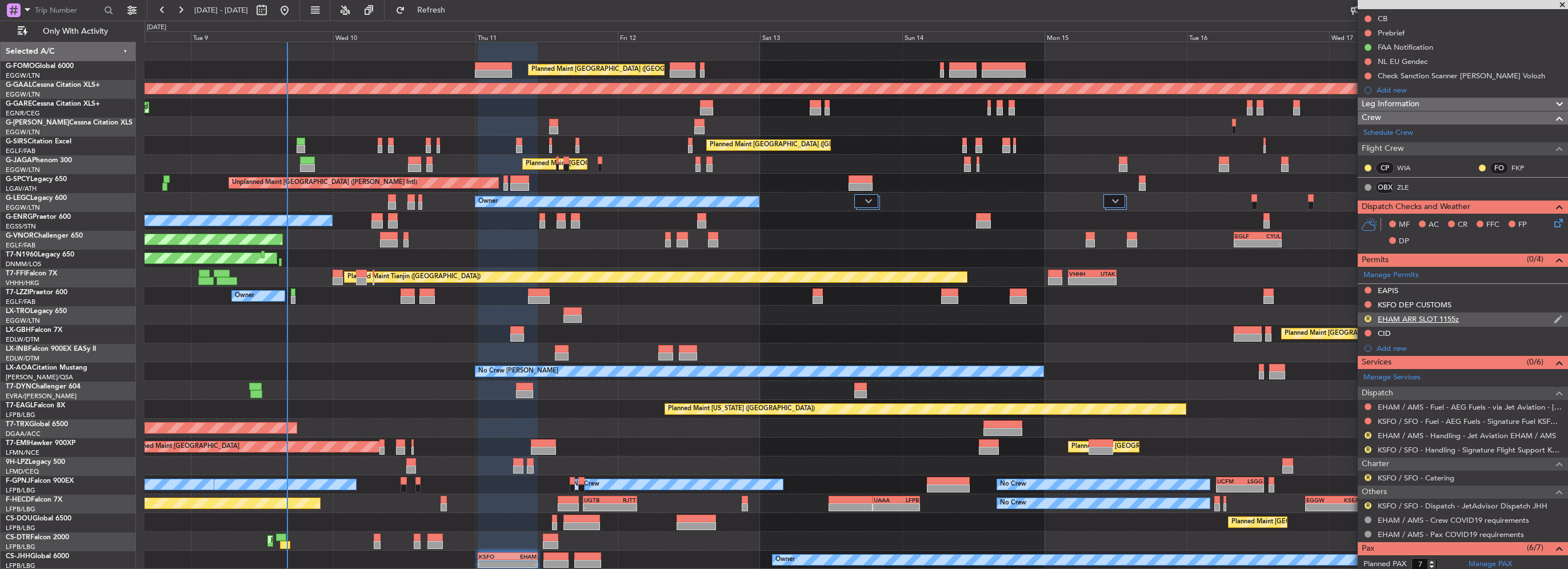
scroll to position [172, 0]
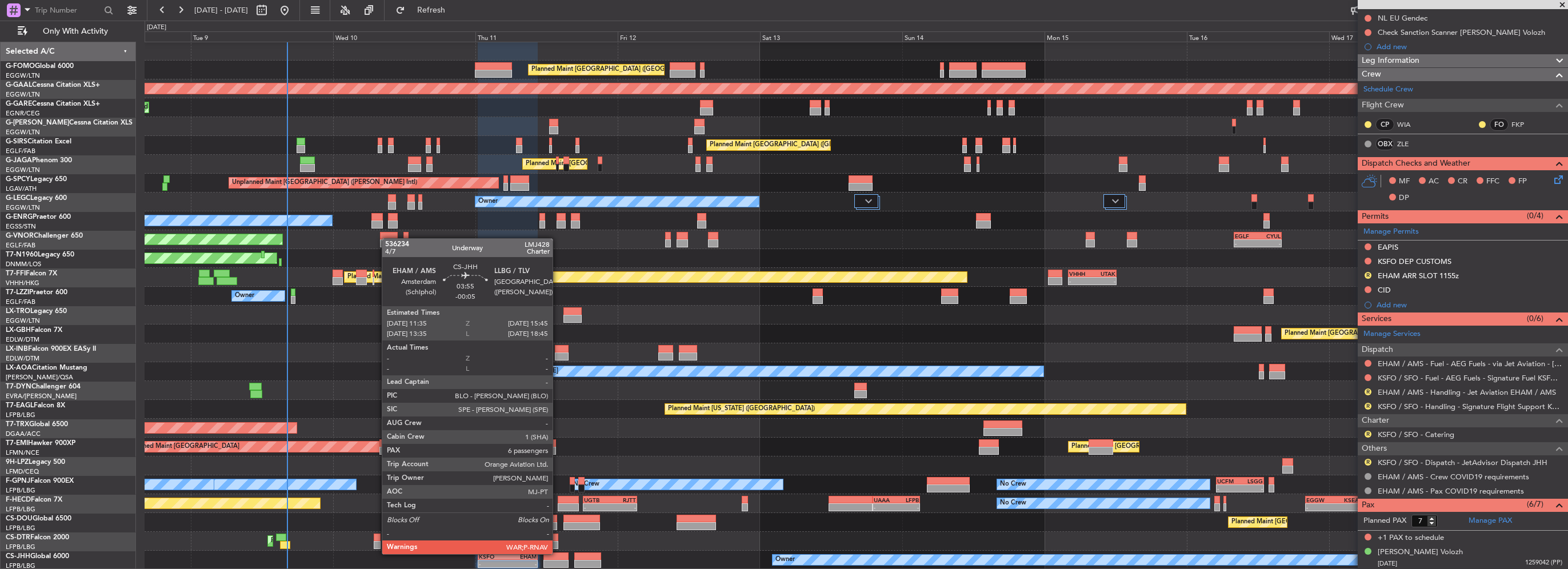
click at [557, 553] on div at bounding box center [556, 556] width 25 height 8
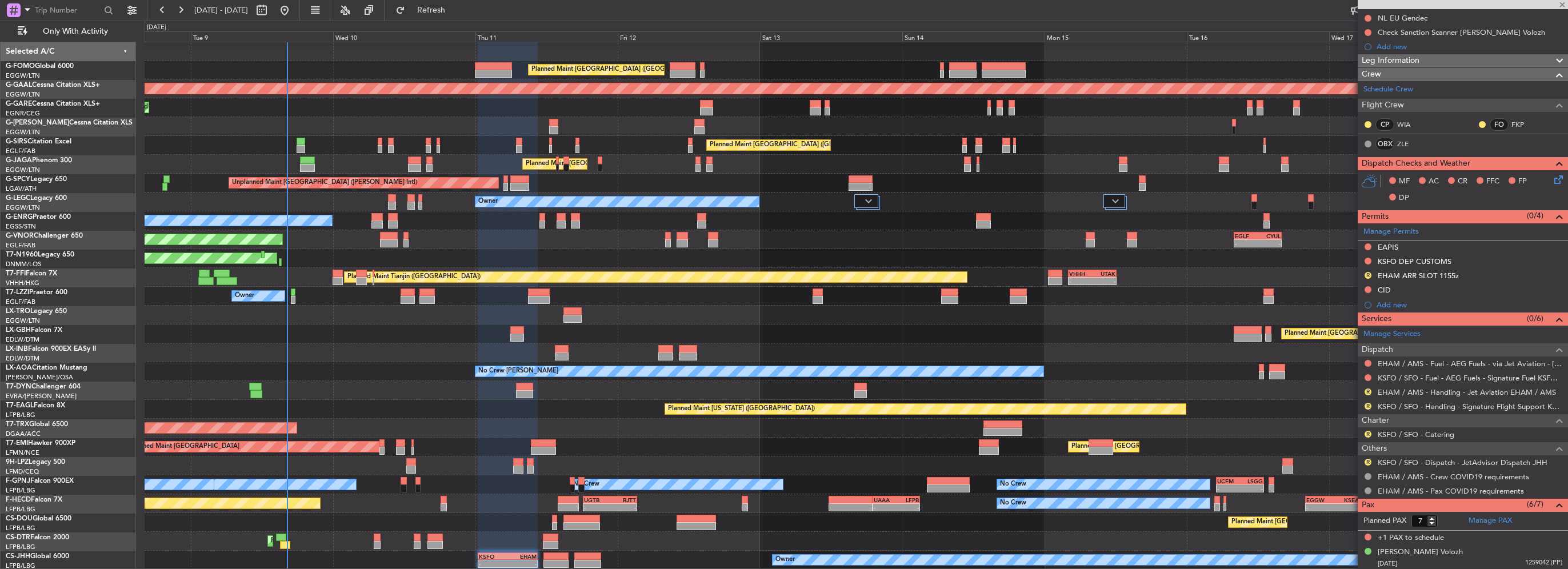
type input "6"
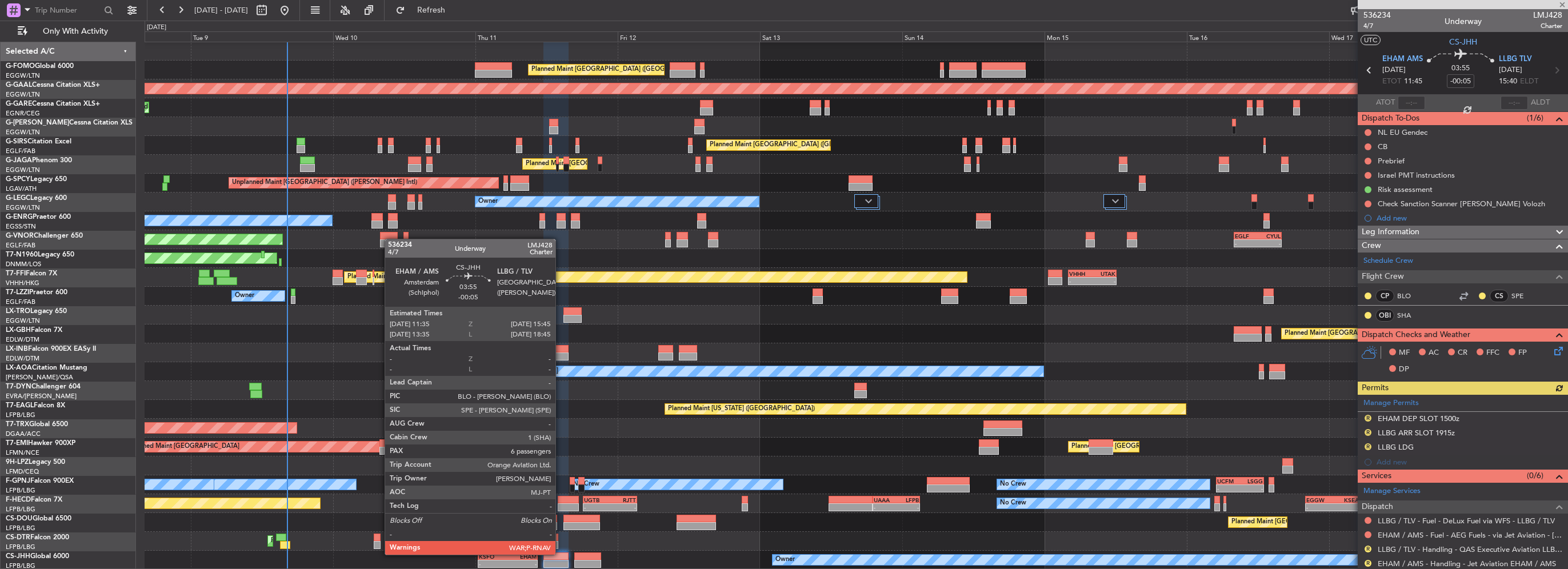
click at [560, 554] on div at bounding box center [556, 556] width 25 height 8
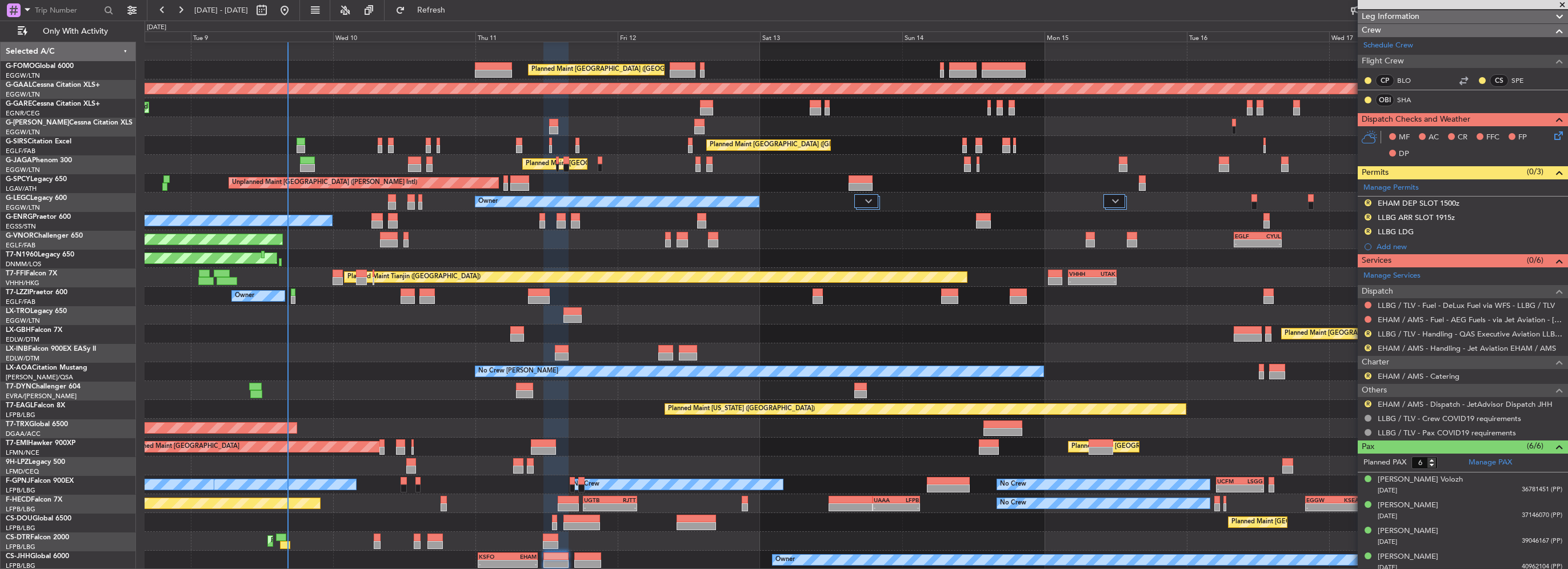
scroll to position [229, 0]
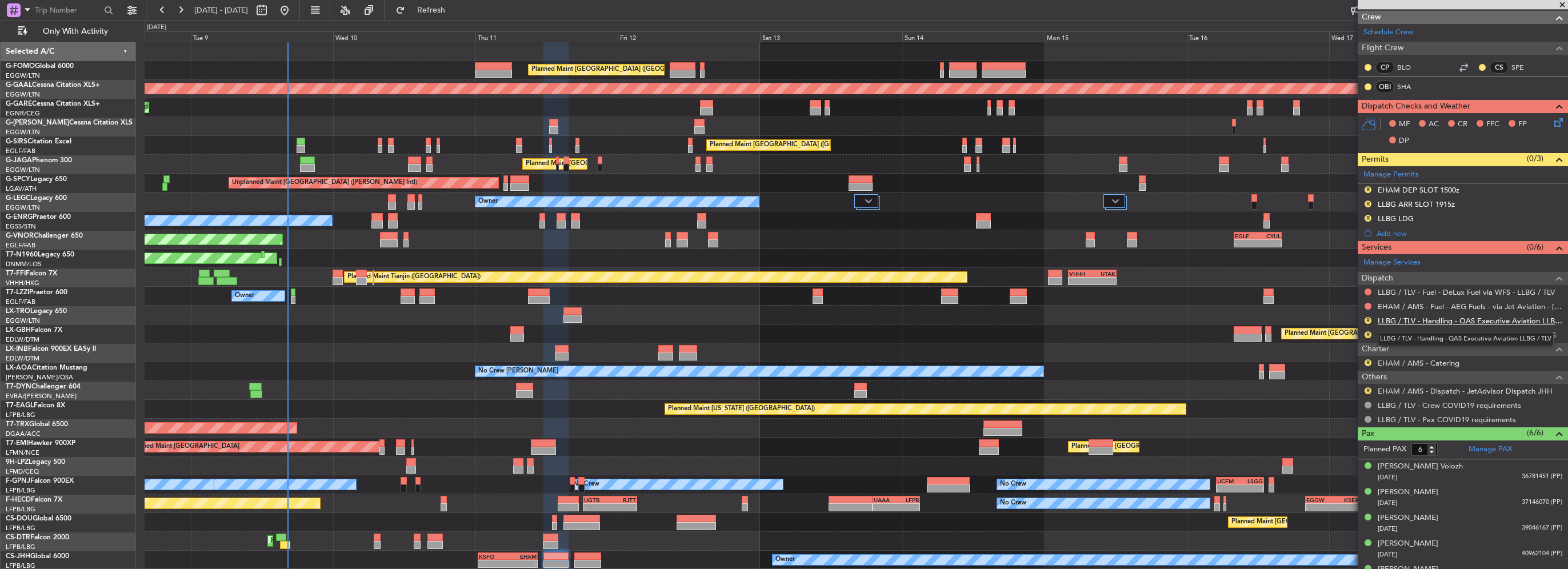
click at [1422, 317] on link "LLBG / TLV - Handling - QAS Executive Aviation LLBG / TLV" at bounding box center [1470, 321] width 184 height 10
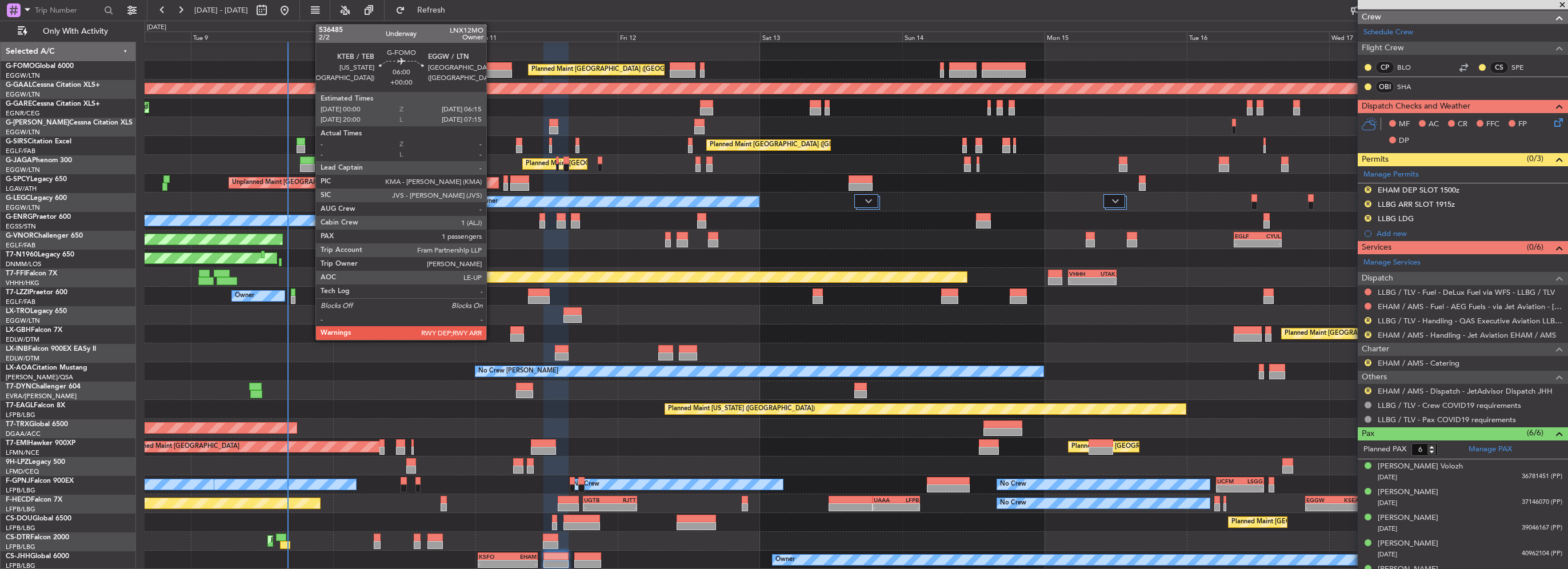
click at [492, 63] on div at bounding box center [494, 67] width 37 height 8
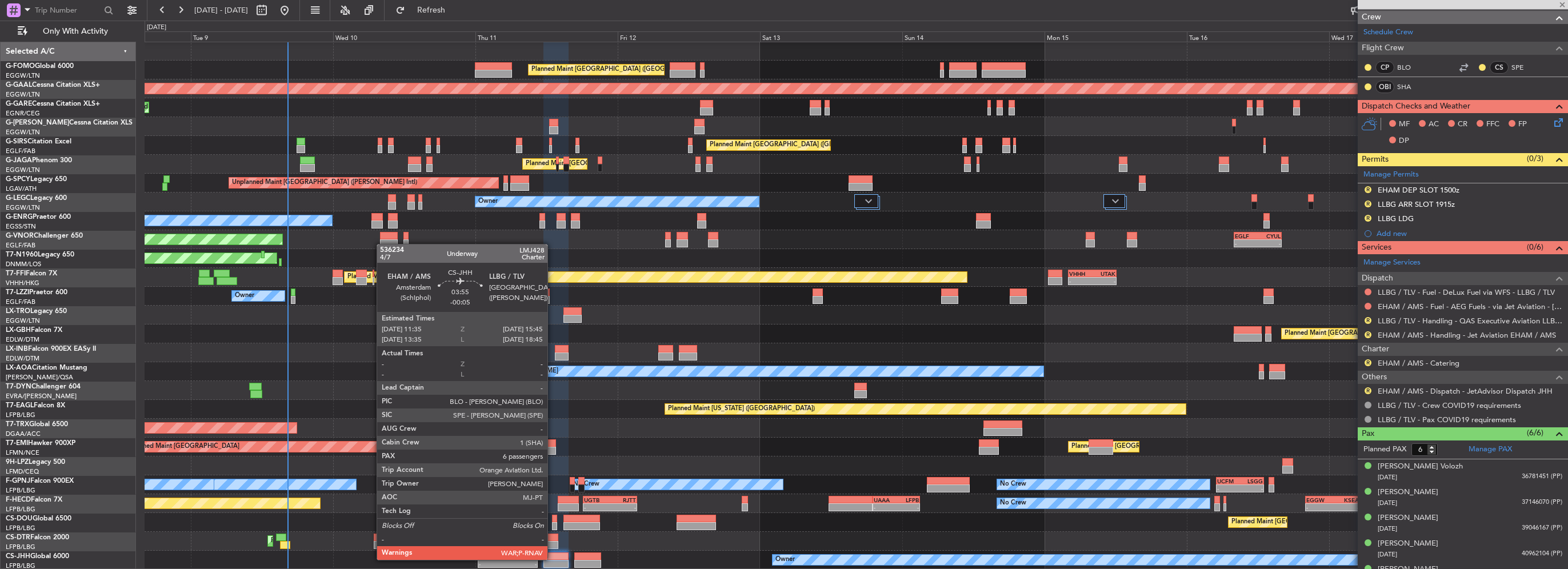
type input "1"
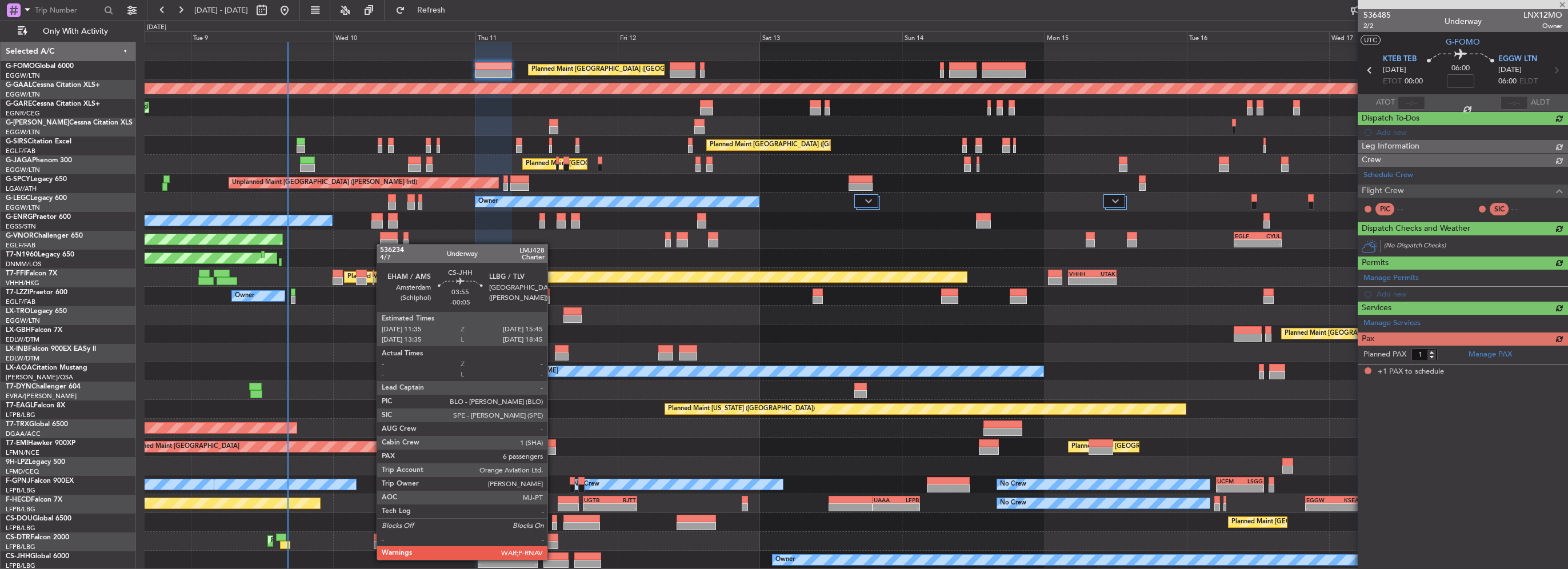
scroll to position [0, 0]
